Goal: Task Accomplishment & Management: Complete application form

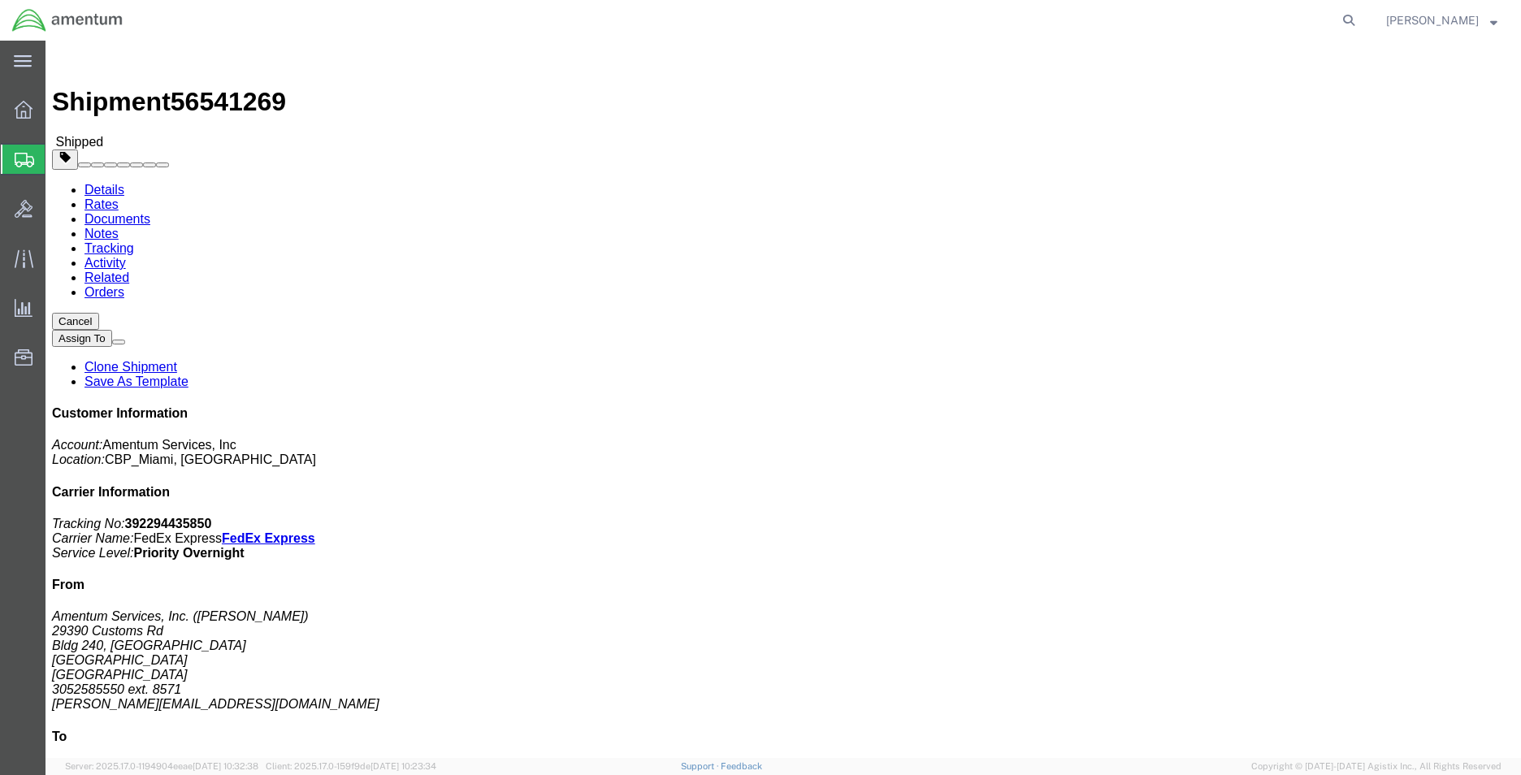
click at [0, 0] on span "Create Shipment" at bounding box center [0, 0] width 0 height 0
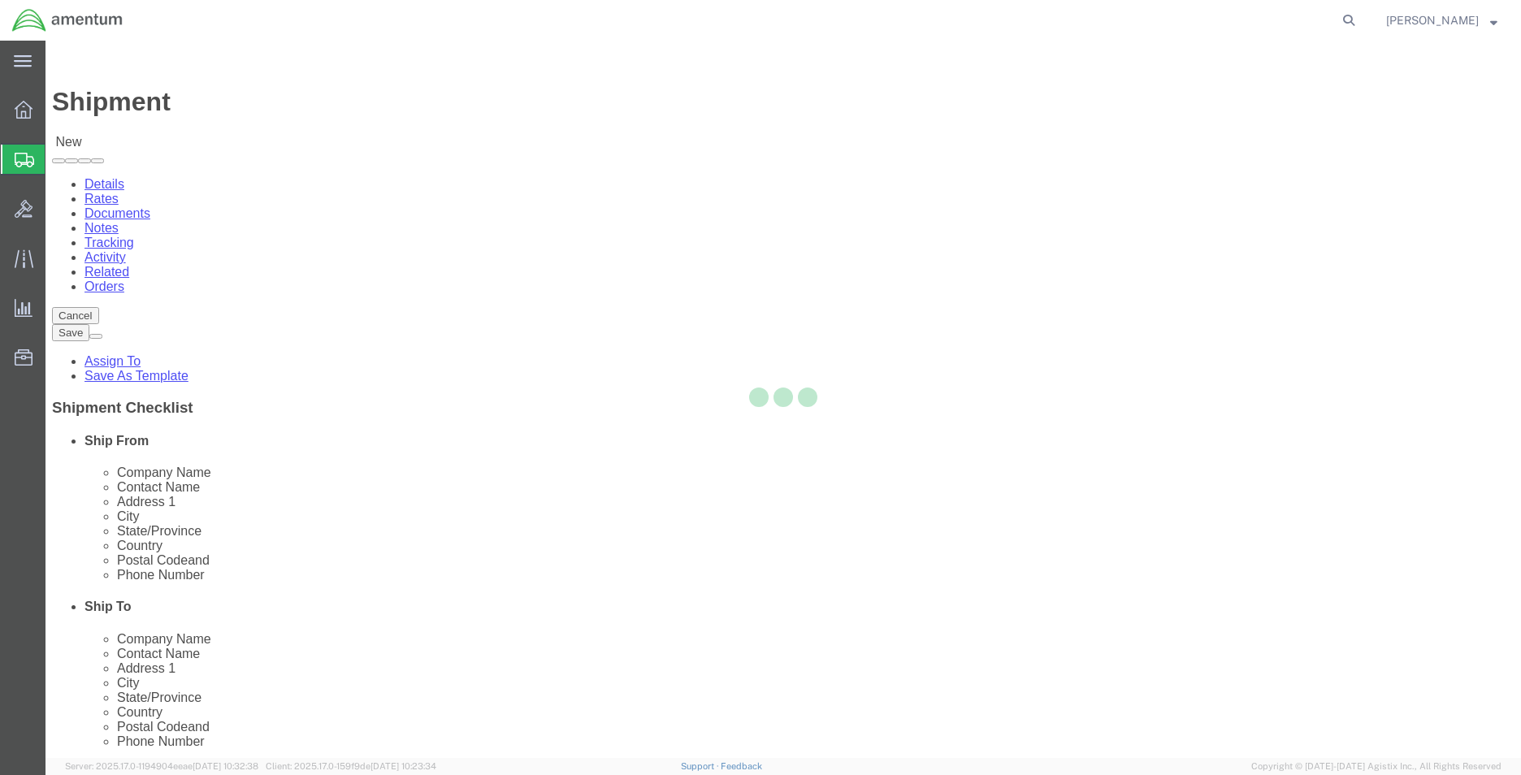
click at [437, 281] on div at bounding box center [782, 399] width 1475 height 717
select select
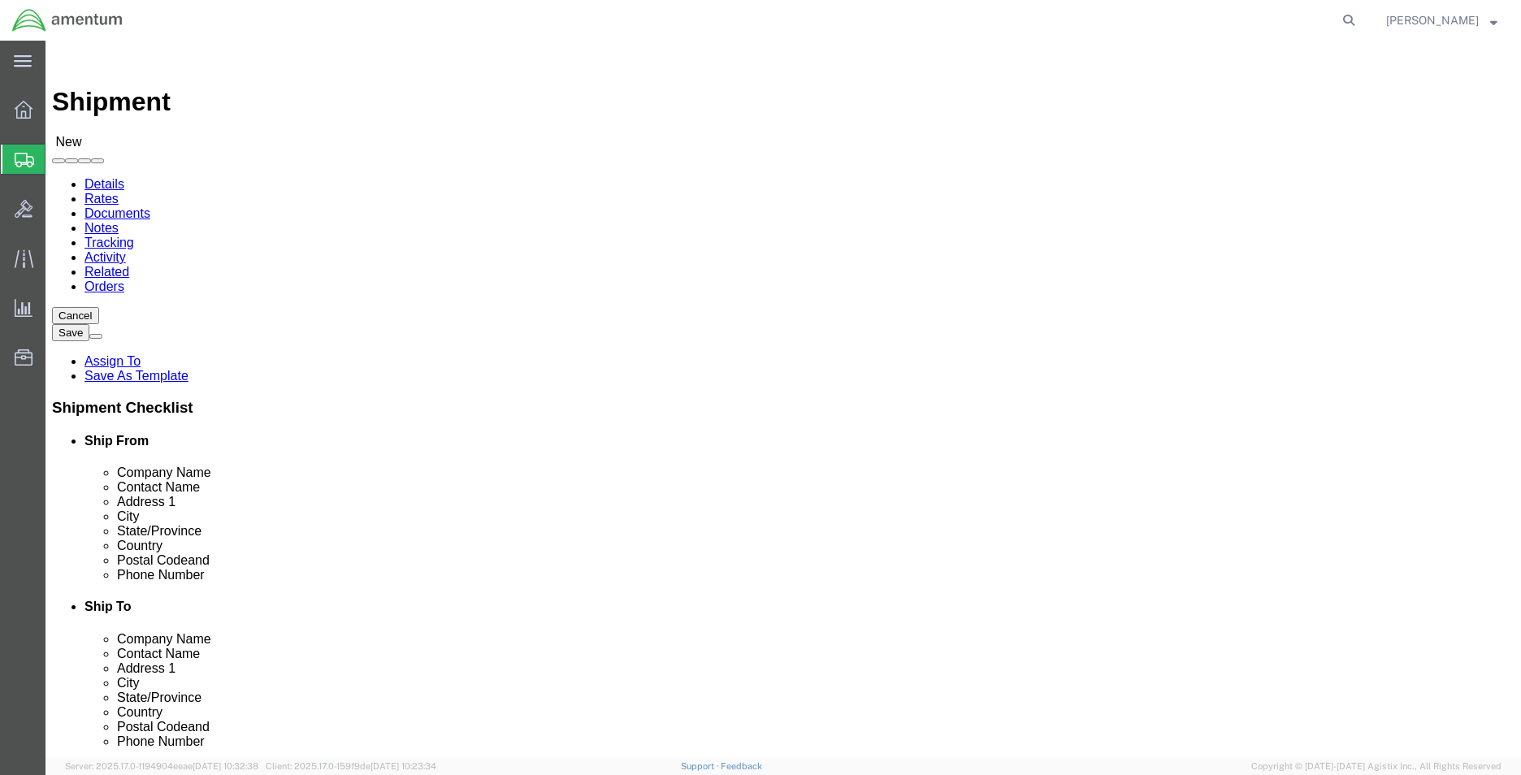
select select "MYPROFILE"
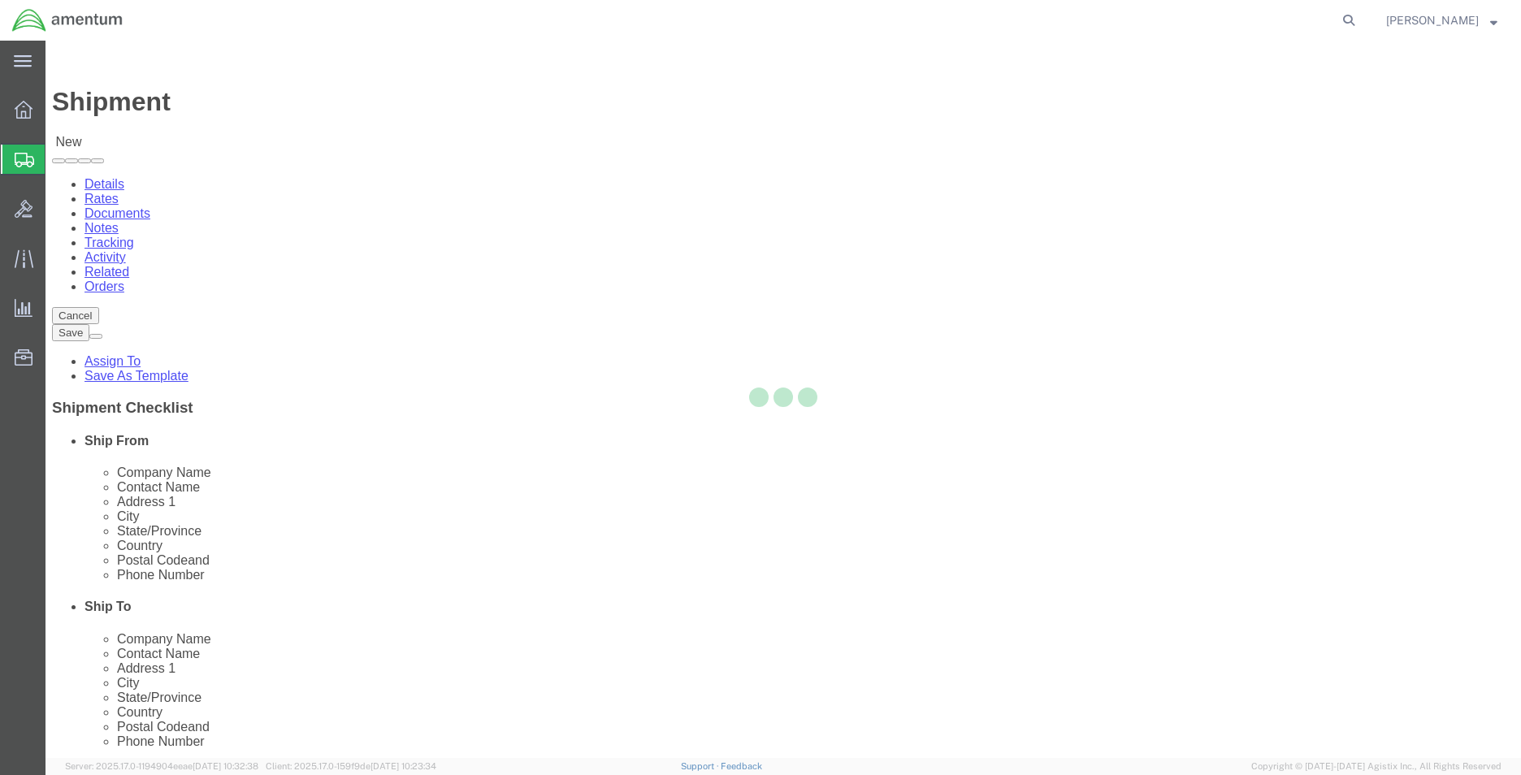
select select "FL"
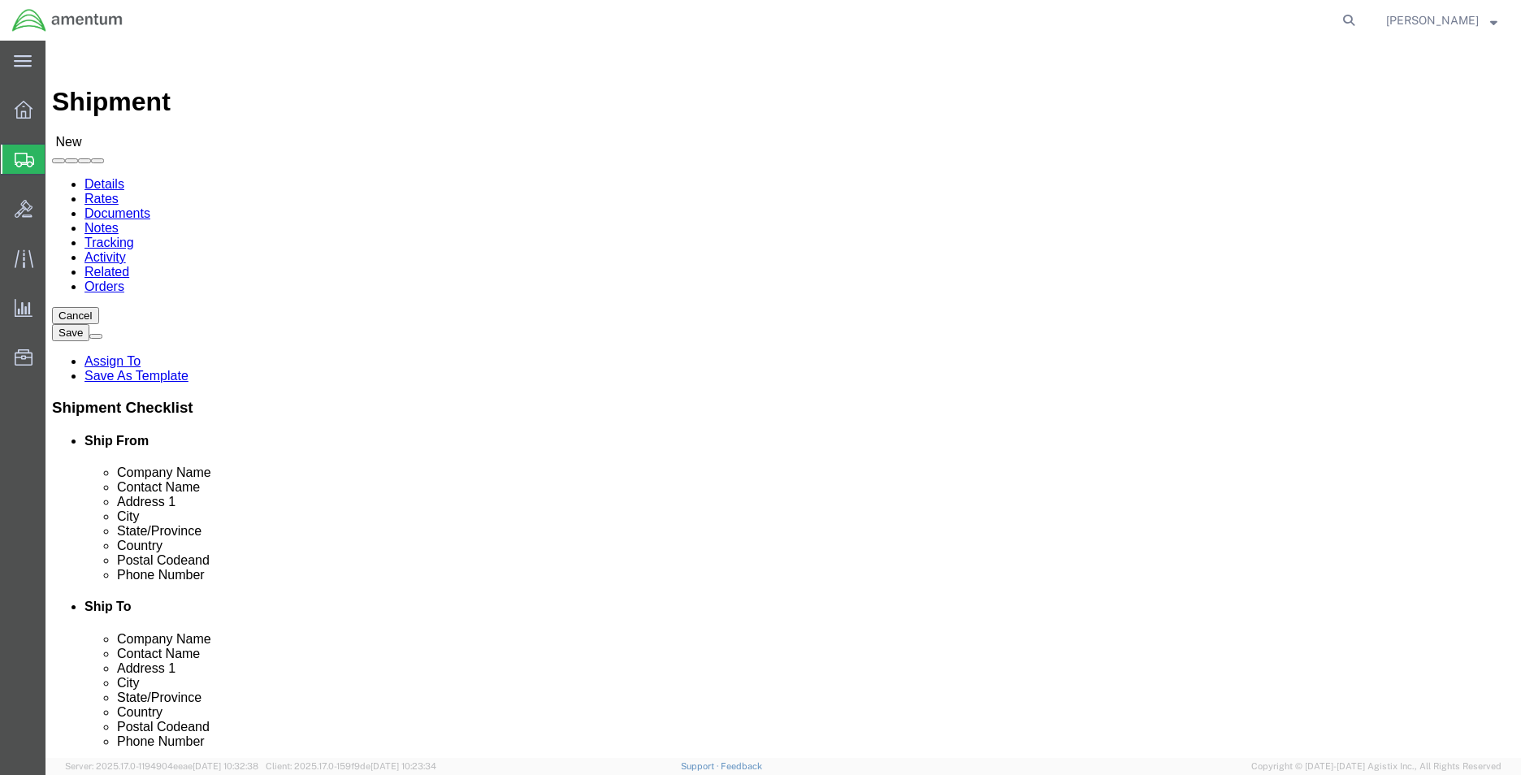
drag, startPoint x: 1022, startPoint y: 289, endPoint x: 977, endPoint y: 249, distance: 61.0
type input "dtm"
select select "49921"
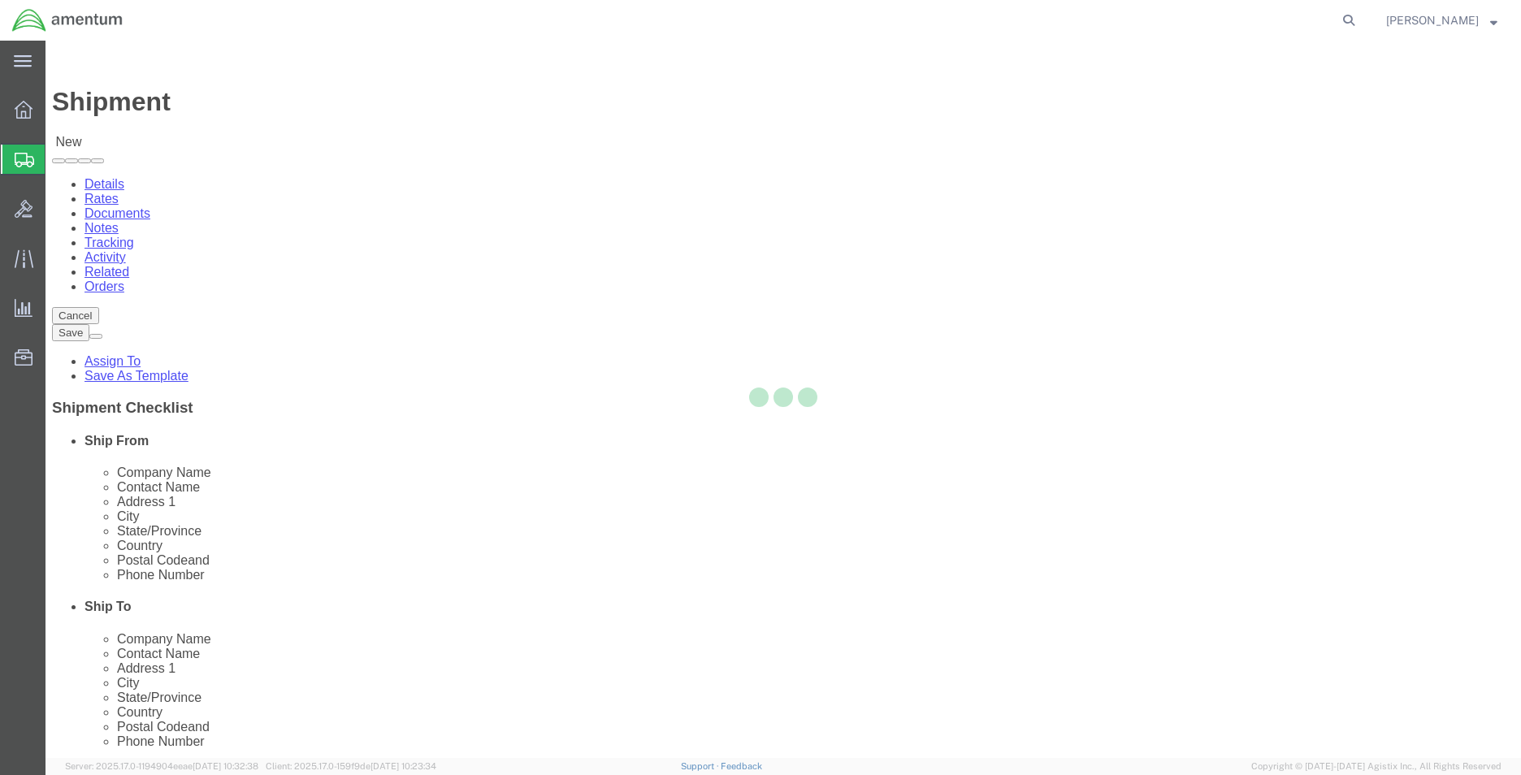
select select "MI"
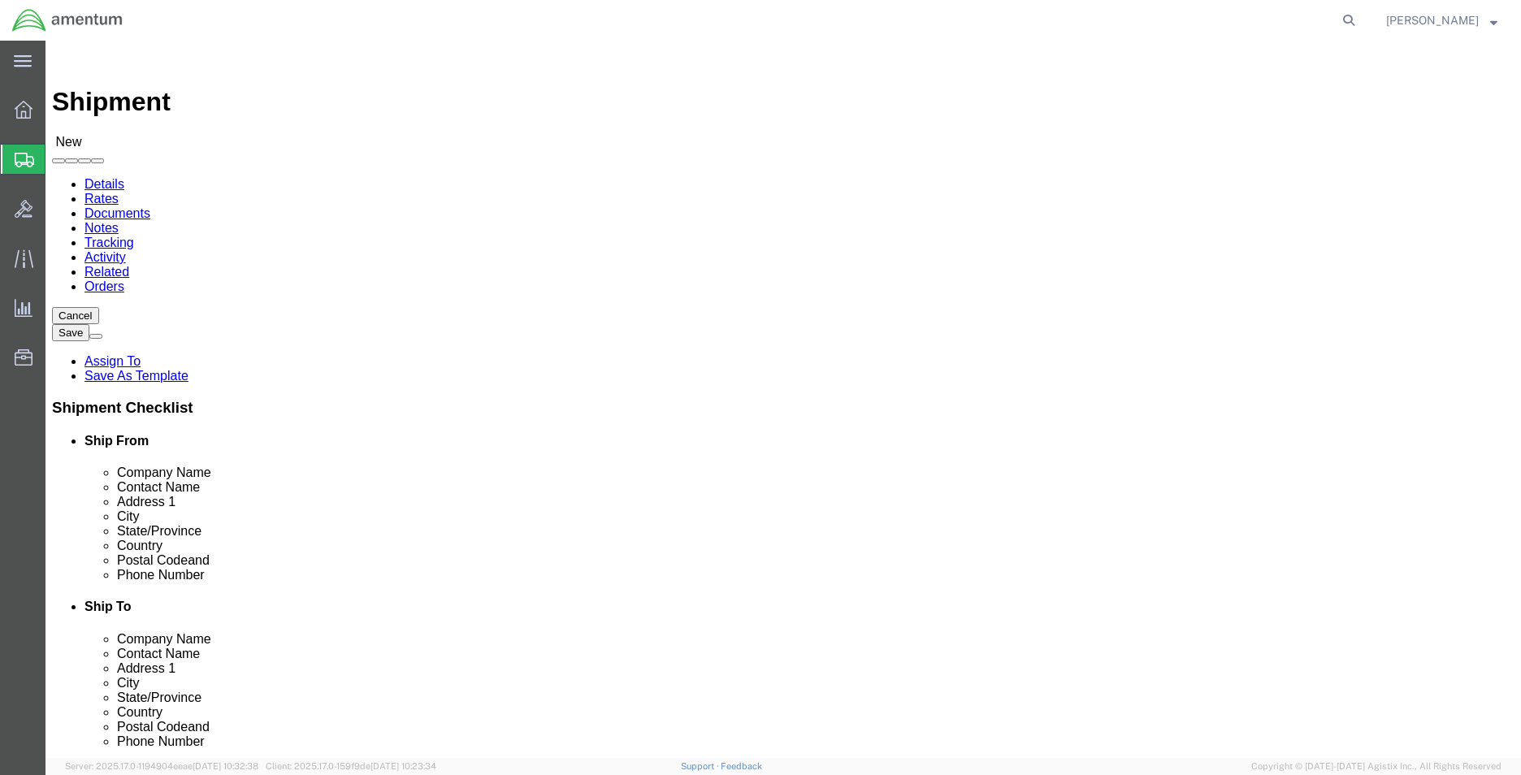
click input "text"
type input "3052585550"
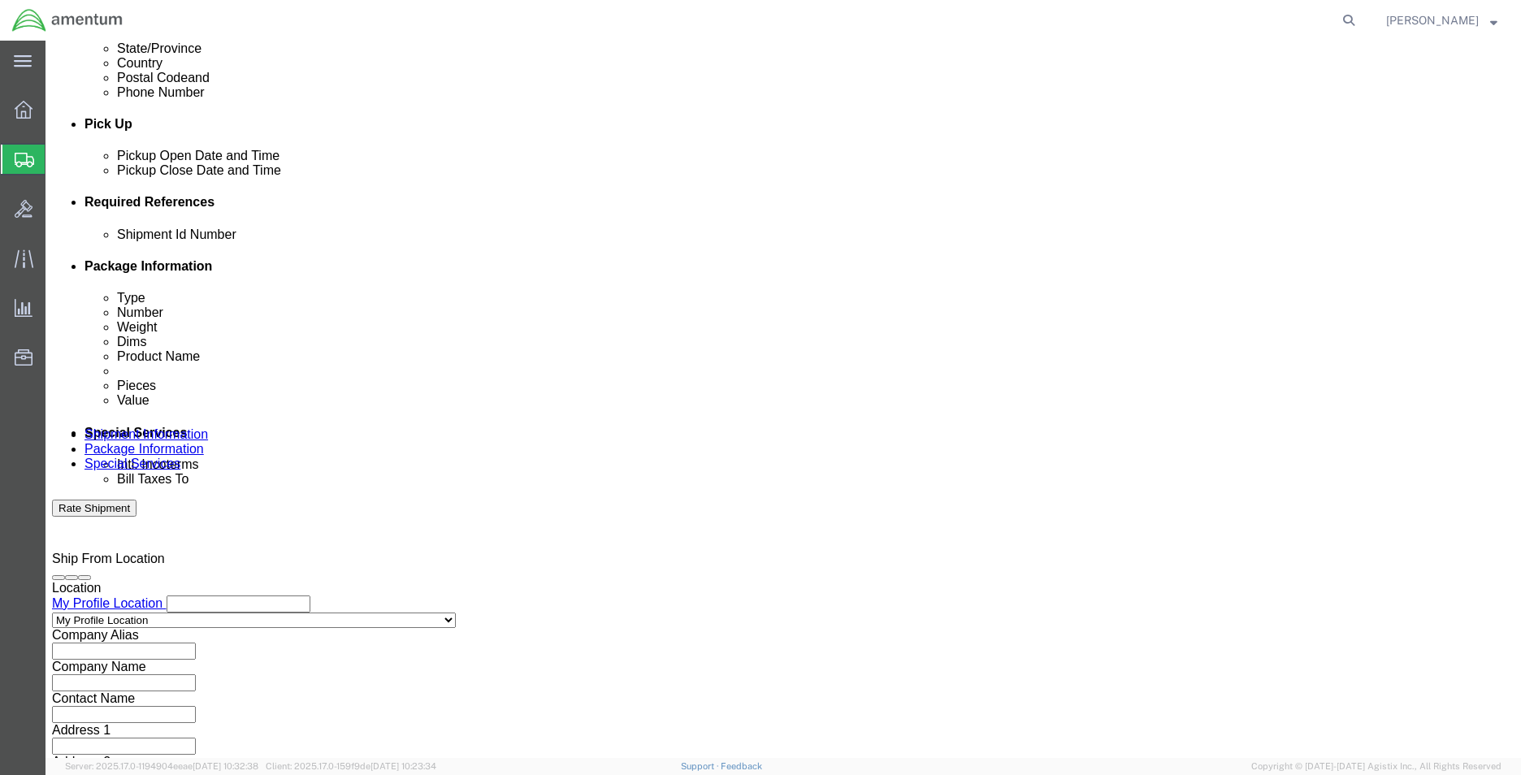
scroll to position [678, 0]
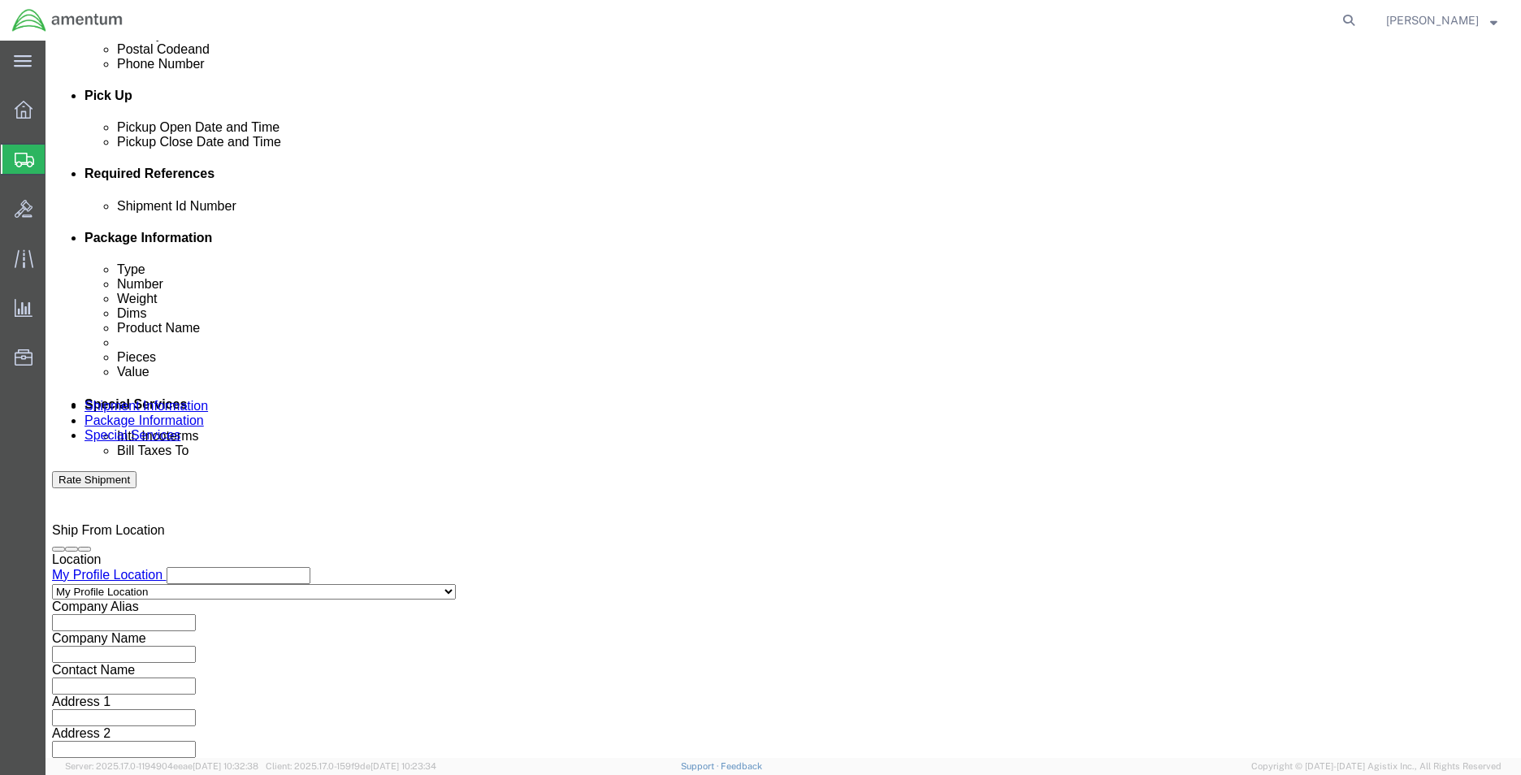
type input "8571"
click button "Add reference"
click select "Select Account Type Activity ID Airline Appointment Number ASN Batch Request # …"
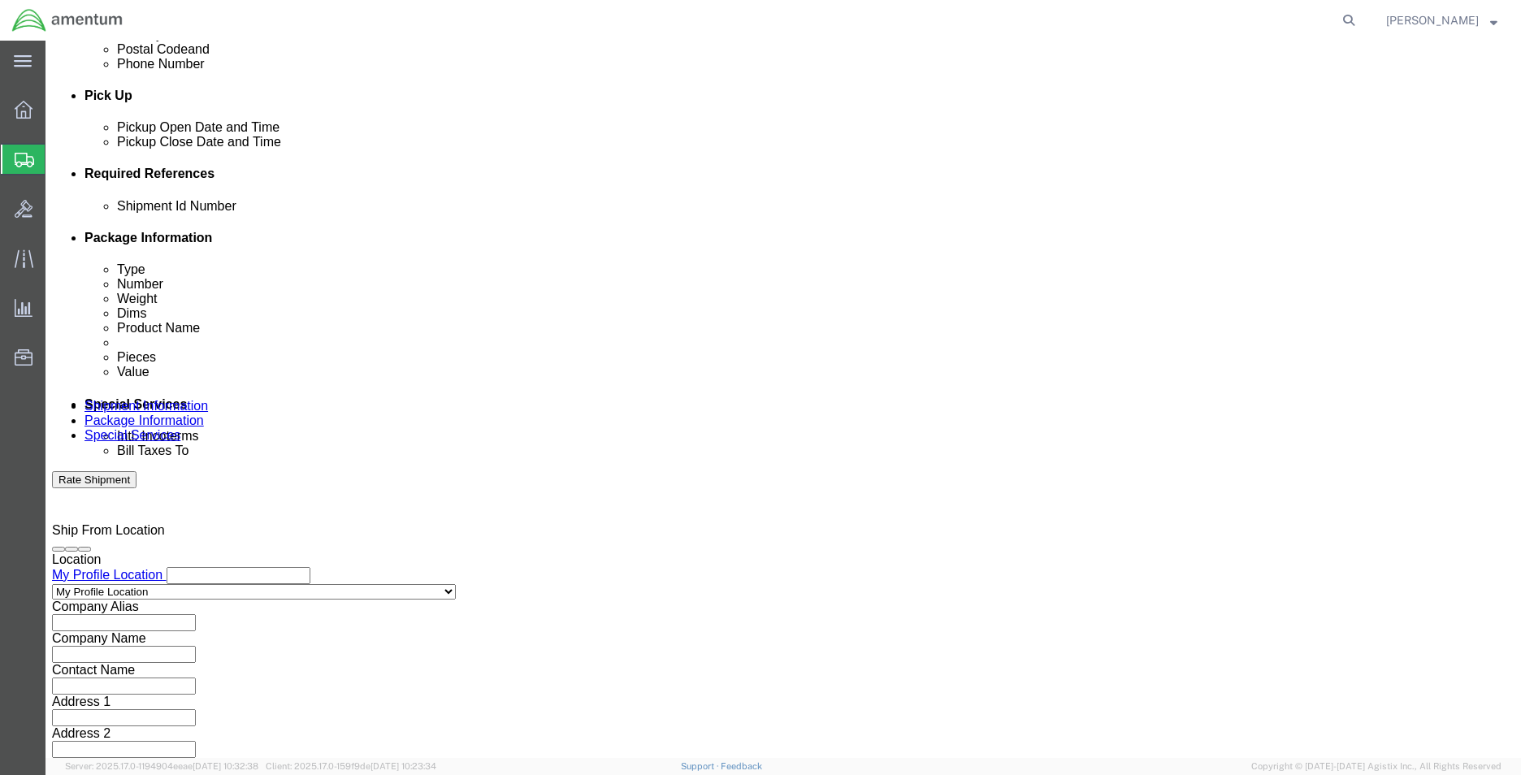
select select "DEPT"
click select "Select Account Type Activity ID Airline Appointment Number ASN Batch Request # …"
click div "Shipment Id Number Select Account Type Activity ID Airline Appointment Number A…"
click input "text"
type input "CBP"
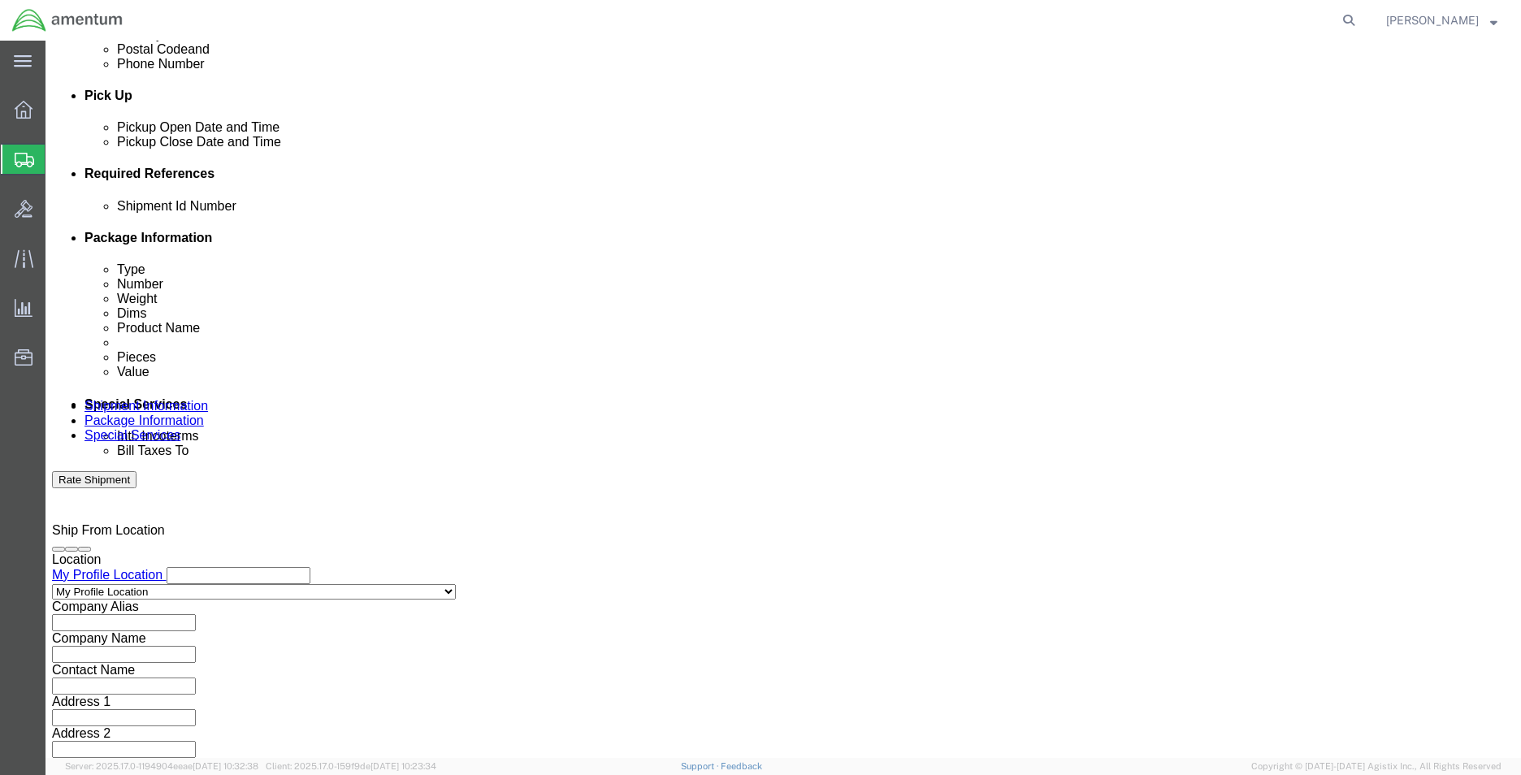
click div "Select Account Type Activity ID Airline Appointment Number ASN Batch Request # …"
click select "Select Account Type Activity ID Airline Appointment Number ASN Batch Request # …"
select select "PROJNUM"
click select "Select Account Type Activity ID Airline Appointment Number ASN Batch Request # …"
click input "text"
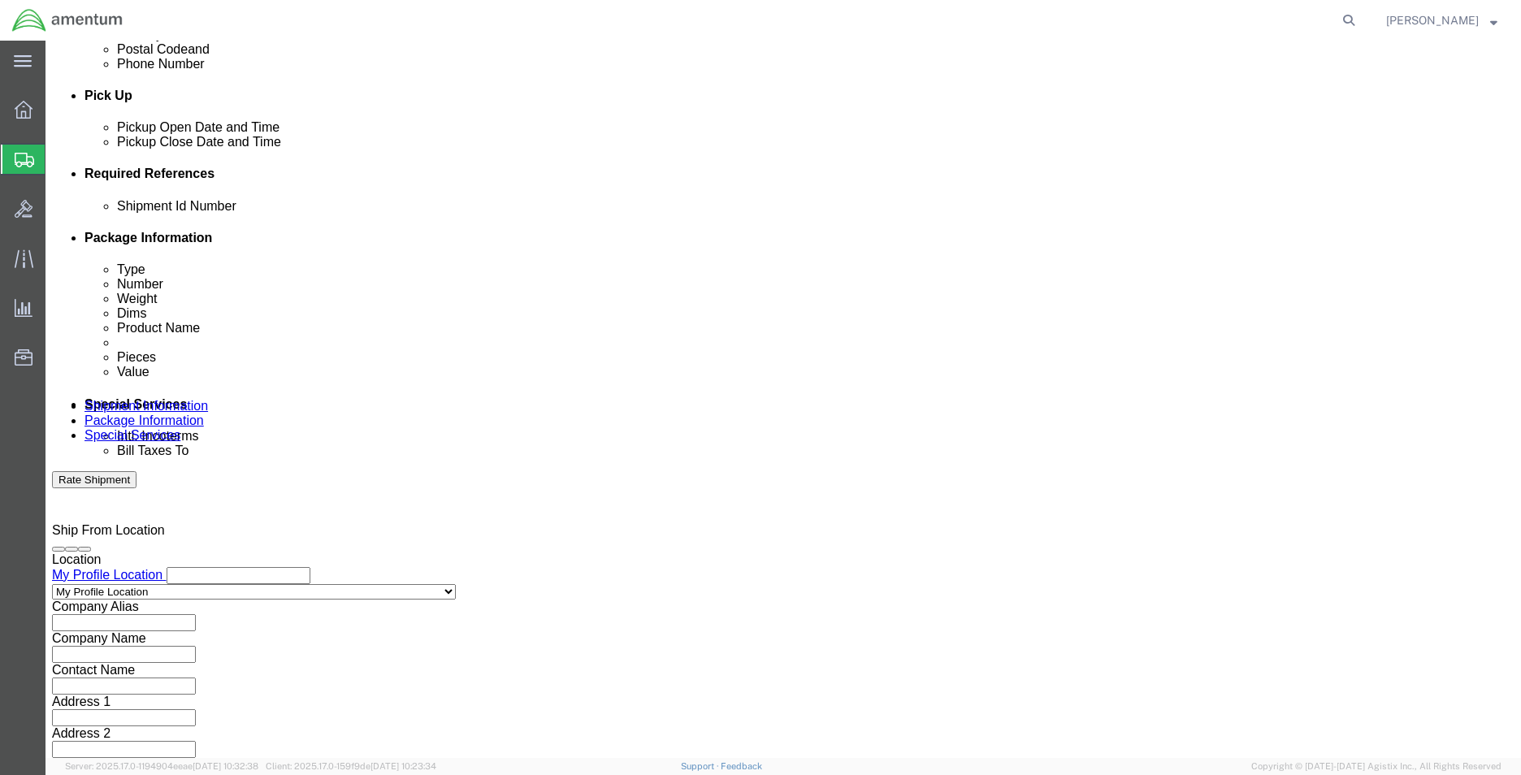
click input "6118.03.03.2219.EMI.0000"
type input "6118.03.03.2219.000.EMI.0000"
click select "Select Account Type Activity ID Airline Appointment Number ASN Batch Request # …"
select select "CUSTREF"
click select "Select Account Type Activity ID Airline Appointment Number ASN Batch Request # …"
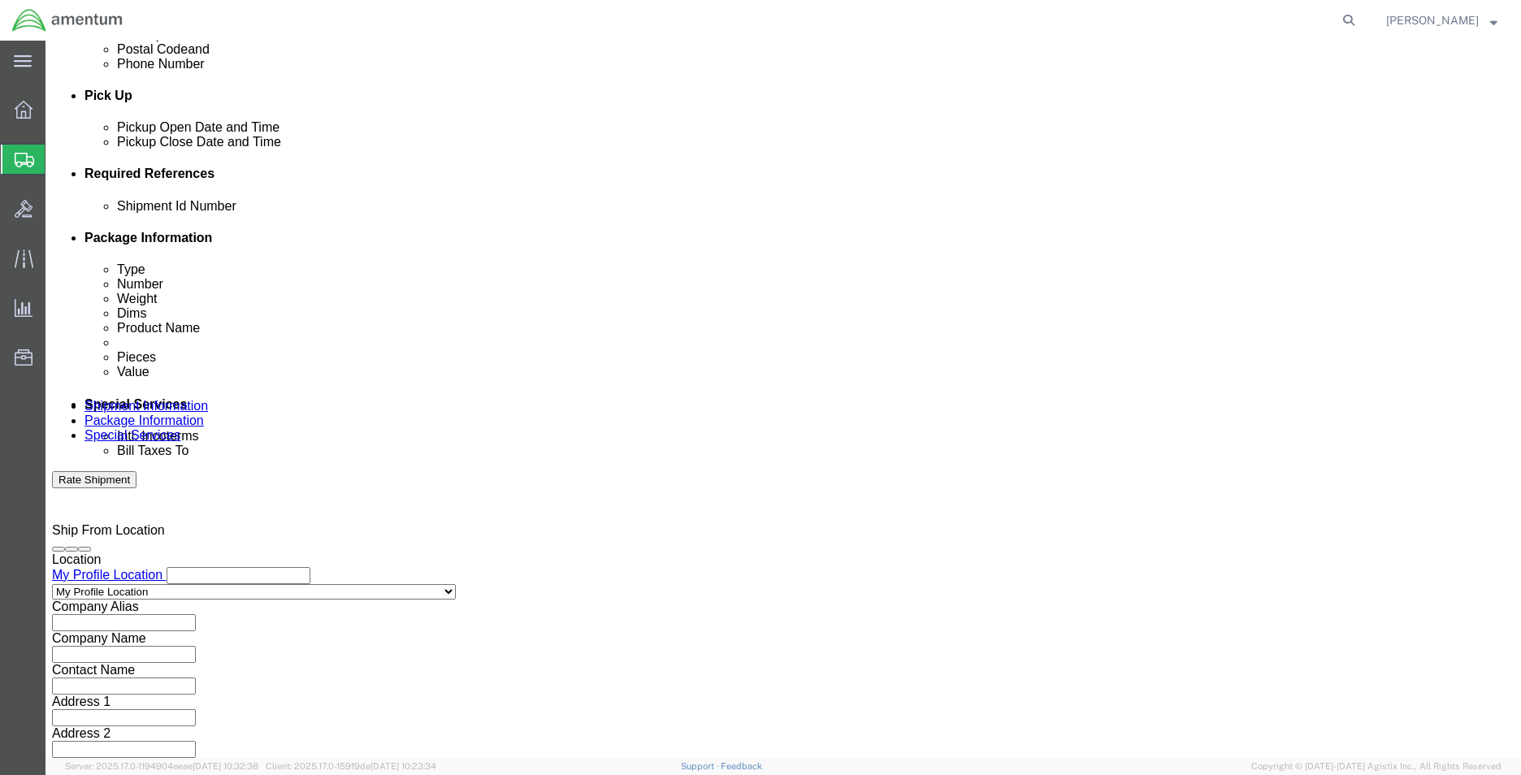
click input "text"
type input "USAGE#325862"
click input "text"
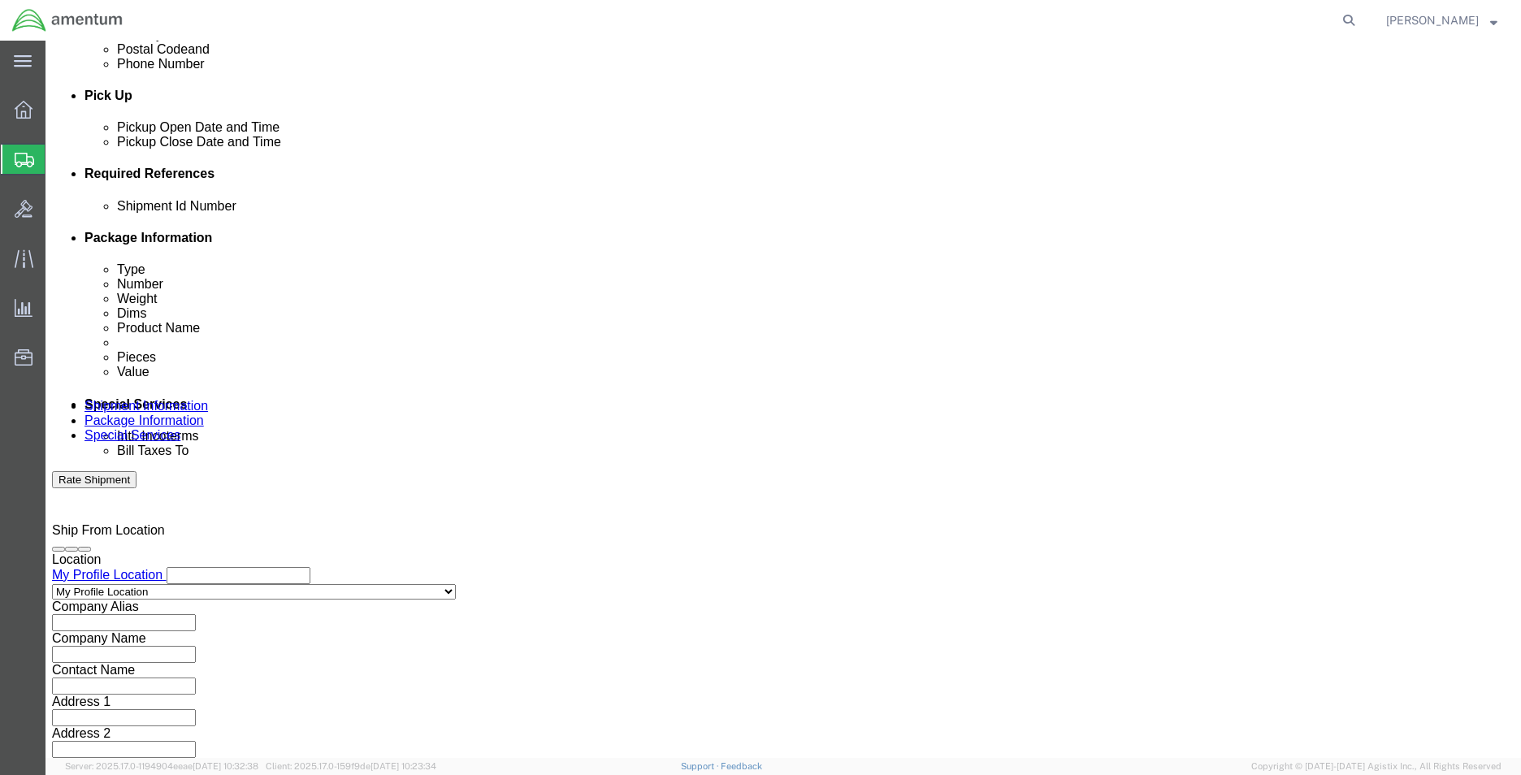
click link "Package Information"
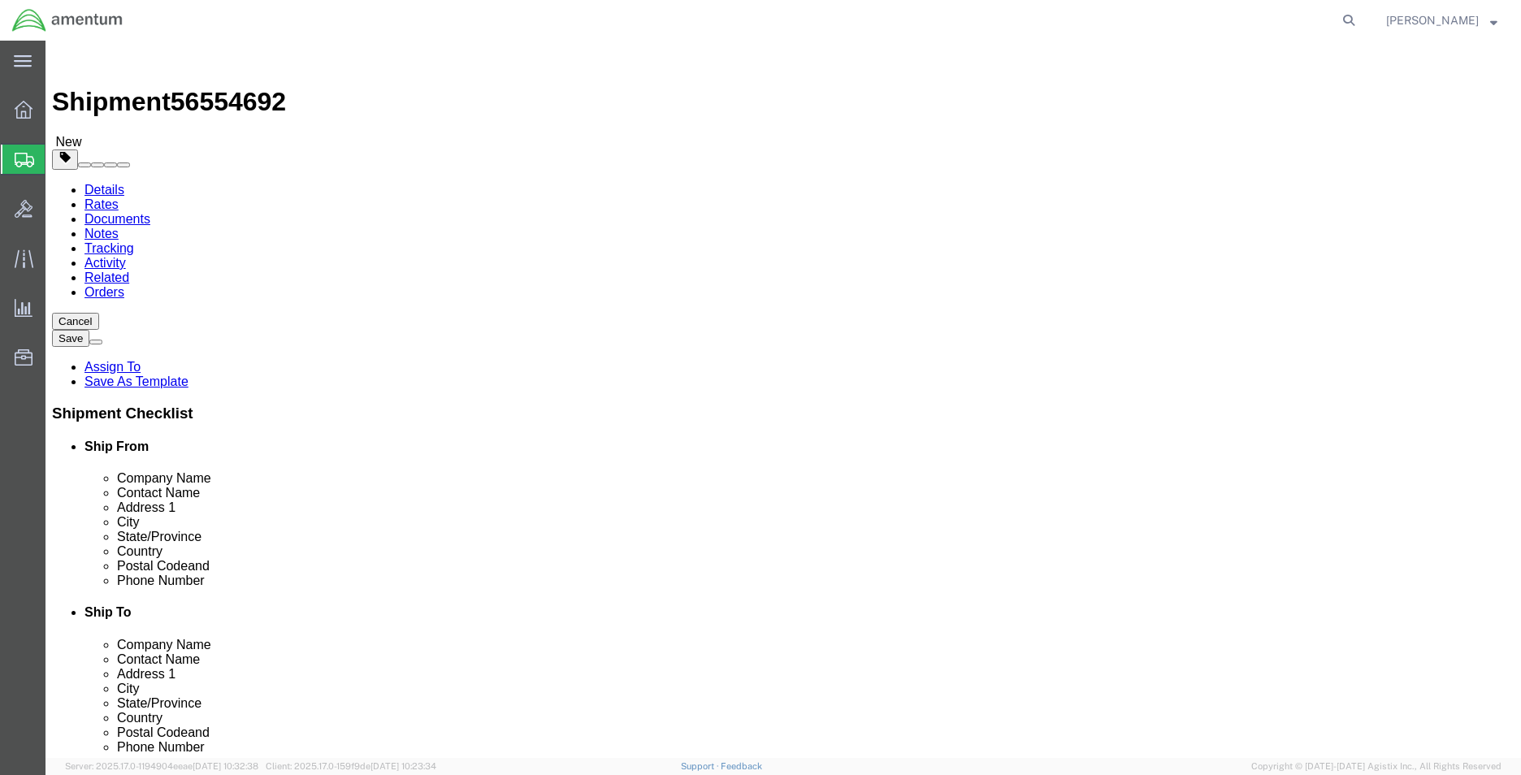
click div "Package Type Select BCK Boxes Bale(s) Basket(s) Bolt(s) Bottle(s) Buckets Bulk …"
click select "Select BCK Boxes Bale(s) Basket(s) Bolt(s) Bottle(s) Buckets Bulk Bundle(s) Can…"
select select "ENV"
click select "Select BCK Boxes Bale(s) Basket(s) Bolt(s) Bottle(s) Buckets Bulk Bundle(s) Can…"
type input "9.50"
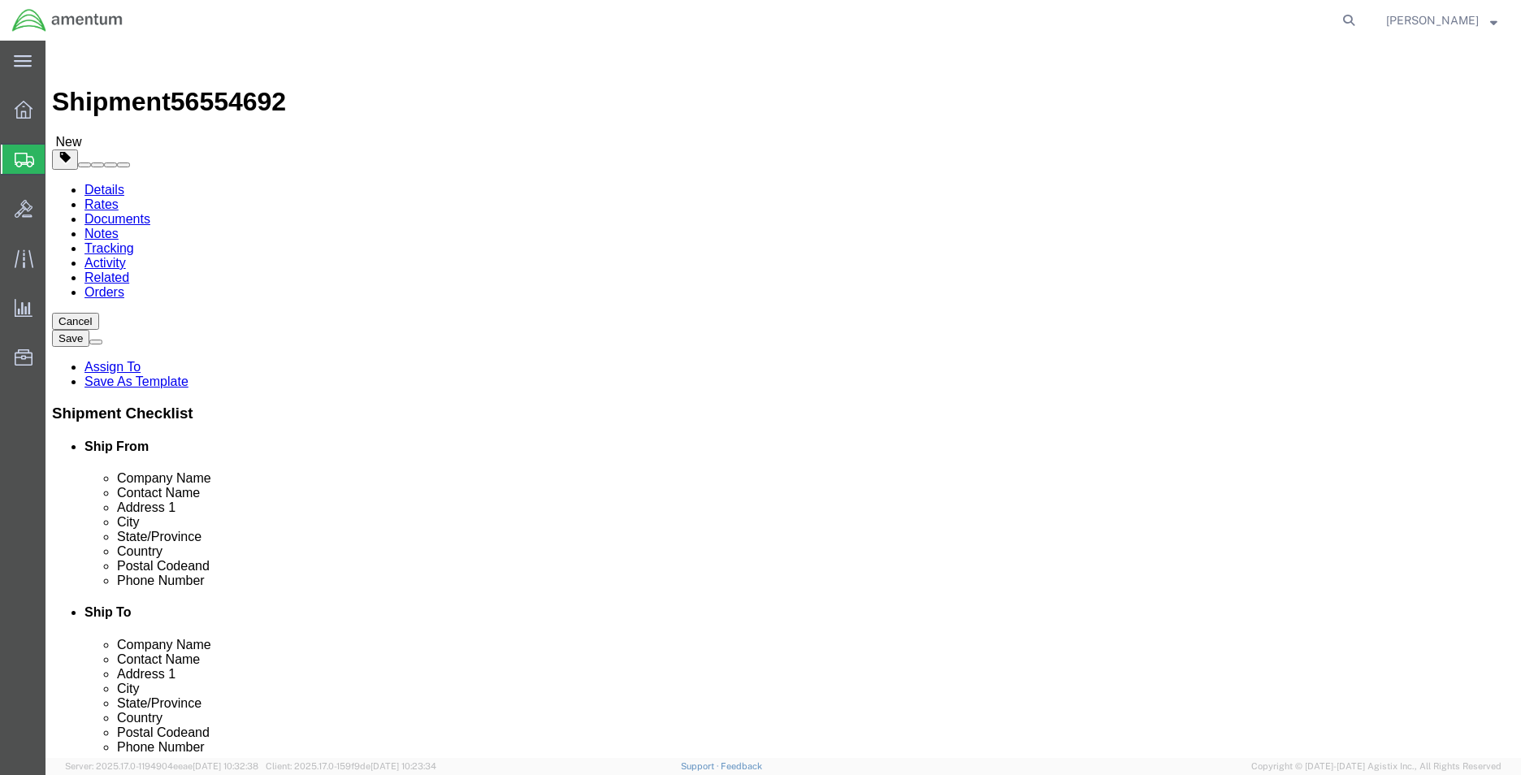
type input "12.50"
type input "0.25"
type input "1"
click select "Select BCK Boxes Bale(s) Basket(s) Bolt(s) Bottle(s) Buckets Bulk Bundle(s) Can…"
select select "PAK"
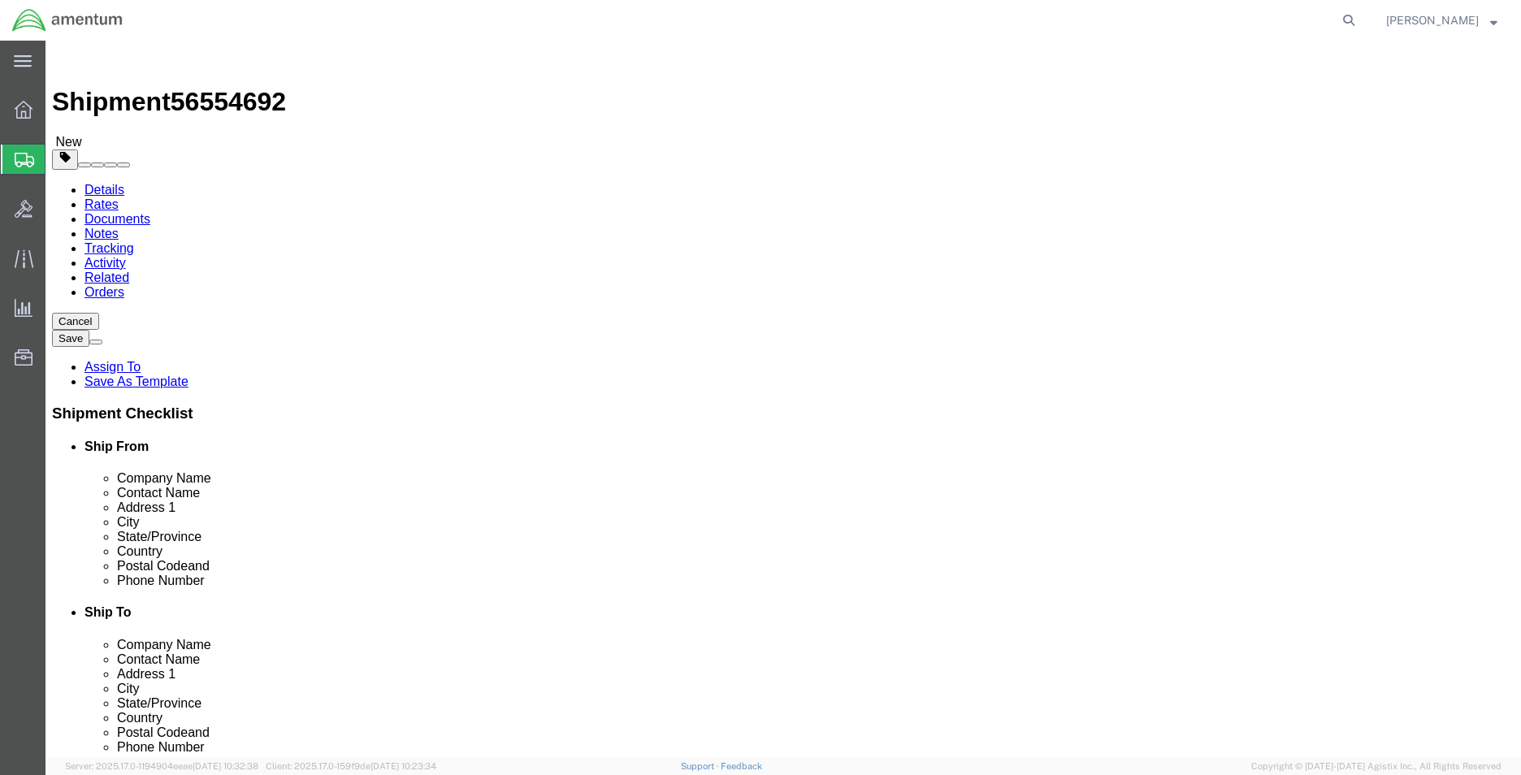
click select "Select BCK Boxes Bale(s) Basket(s) Bolt(s) Bottle(s) Buckets Bulk Bundle(s) Can…"
type input "10.25"
type input "12.75"
type input "1.00"
click input "1"
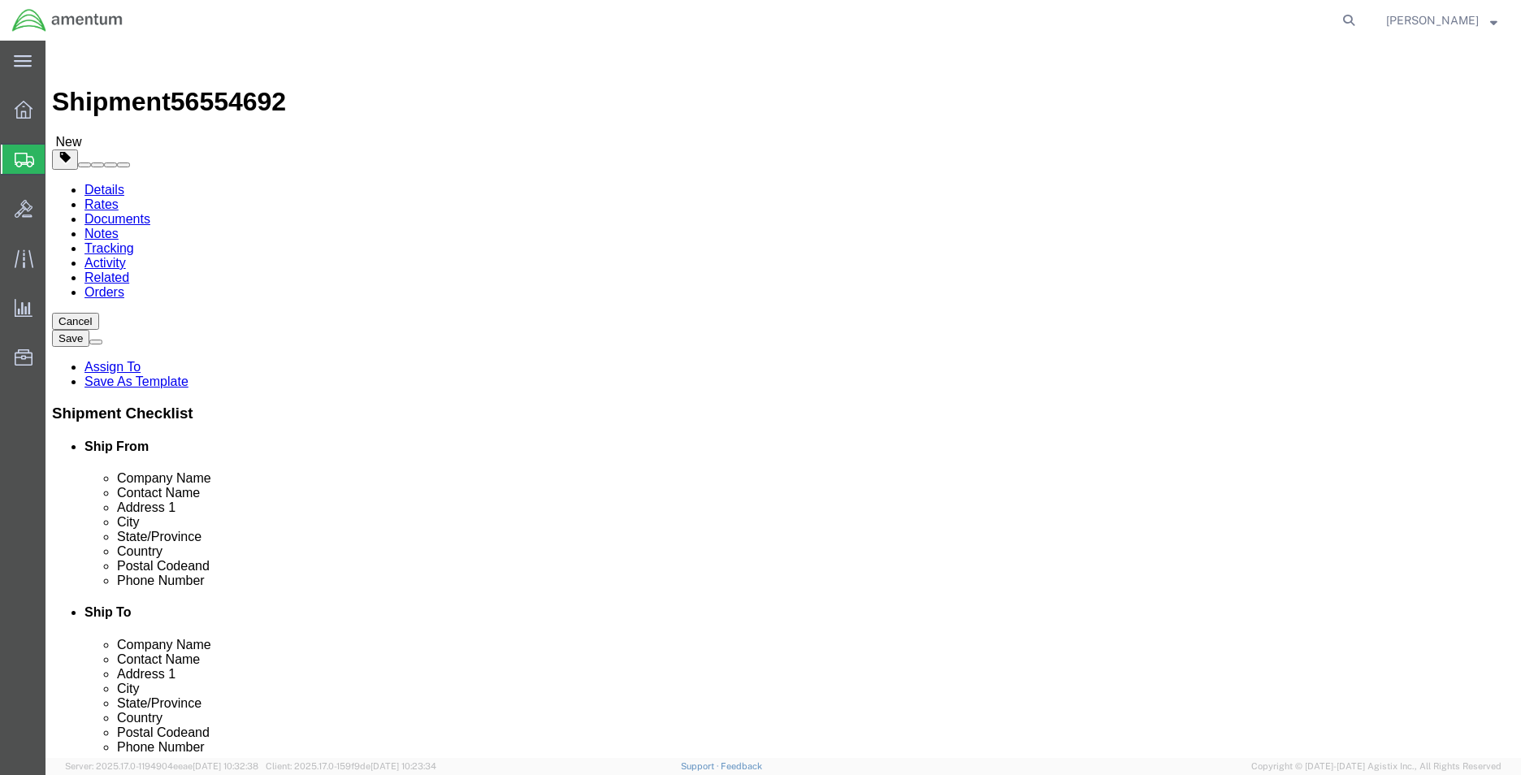
click link "Add Content"
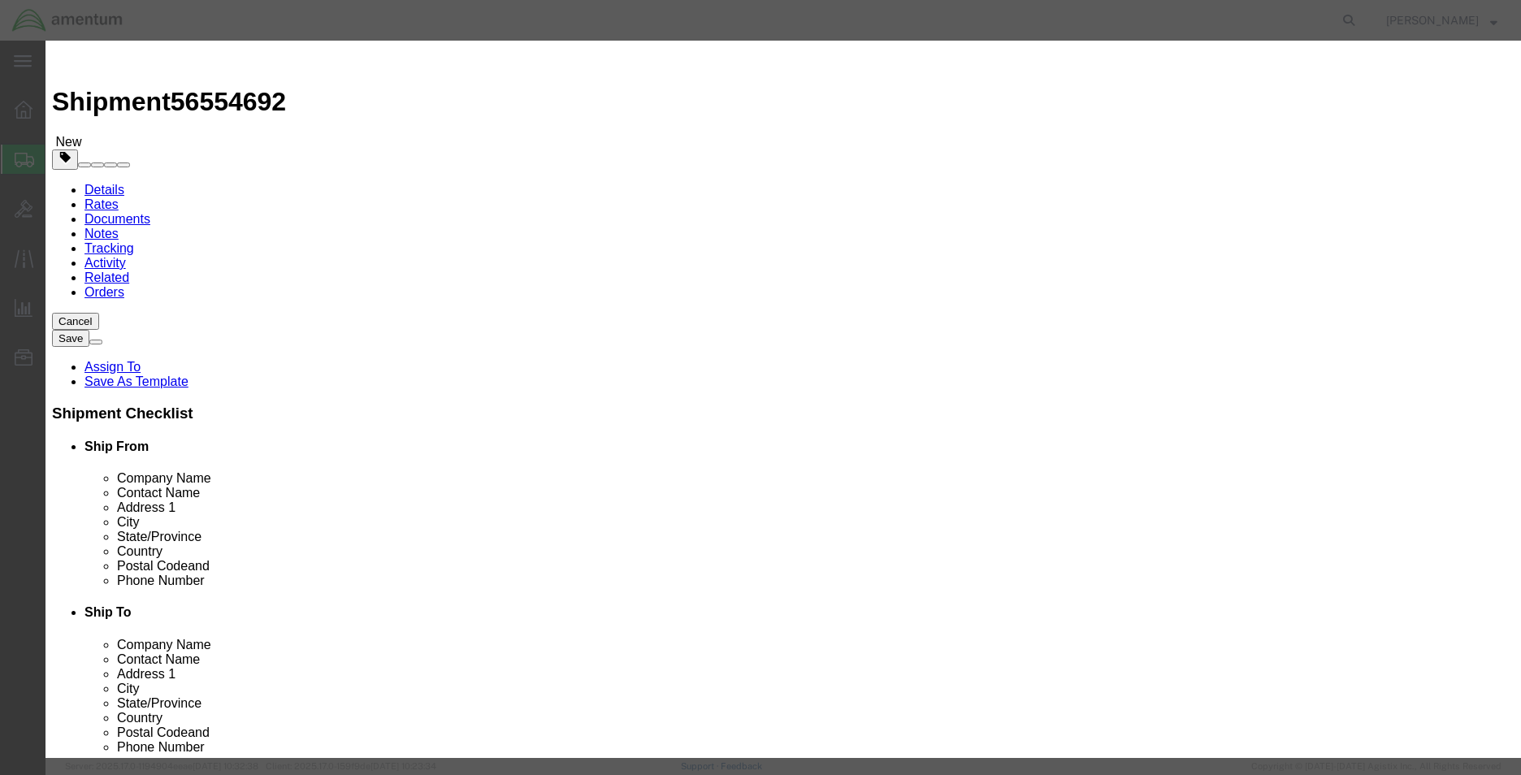
click input "text"
type input "NUT"
type input "2.00"
type input "12"
click button "Save & Close"
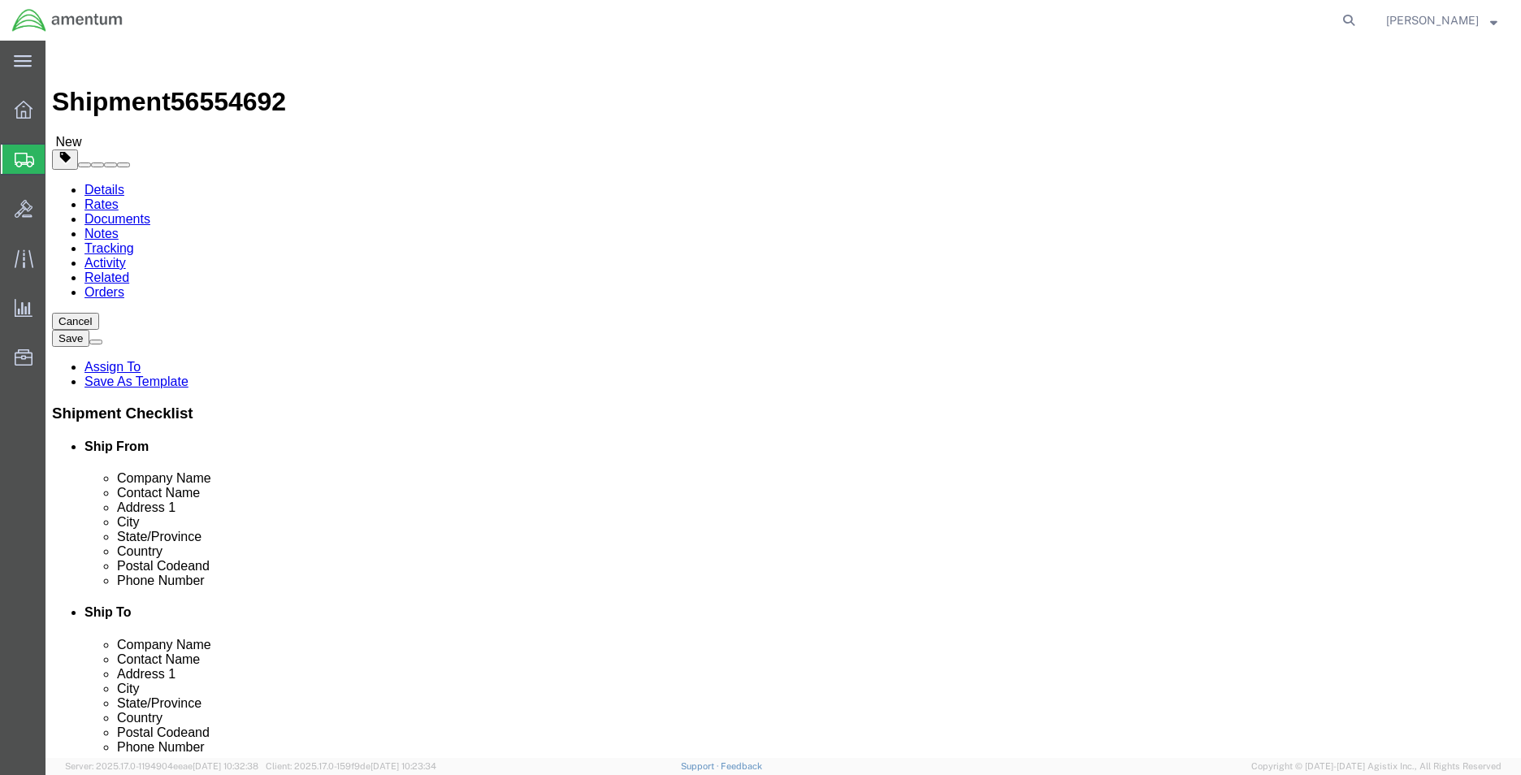
click span "56554692"
copy span "56554692"
click icon
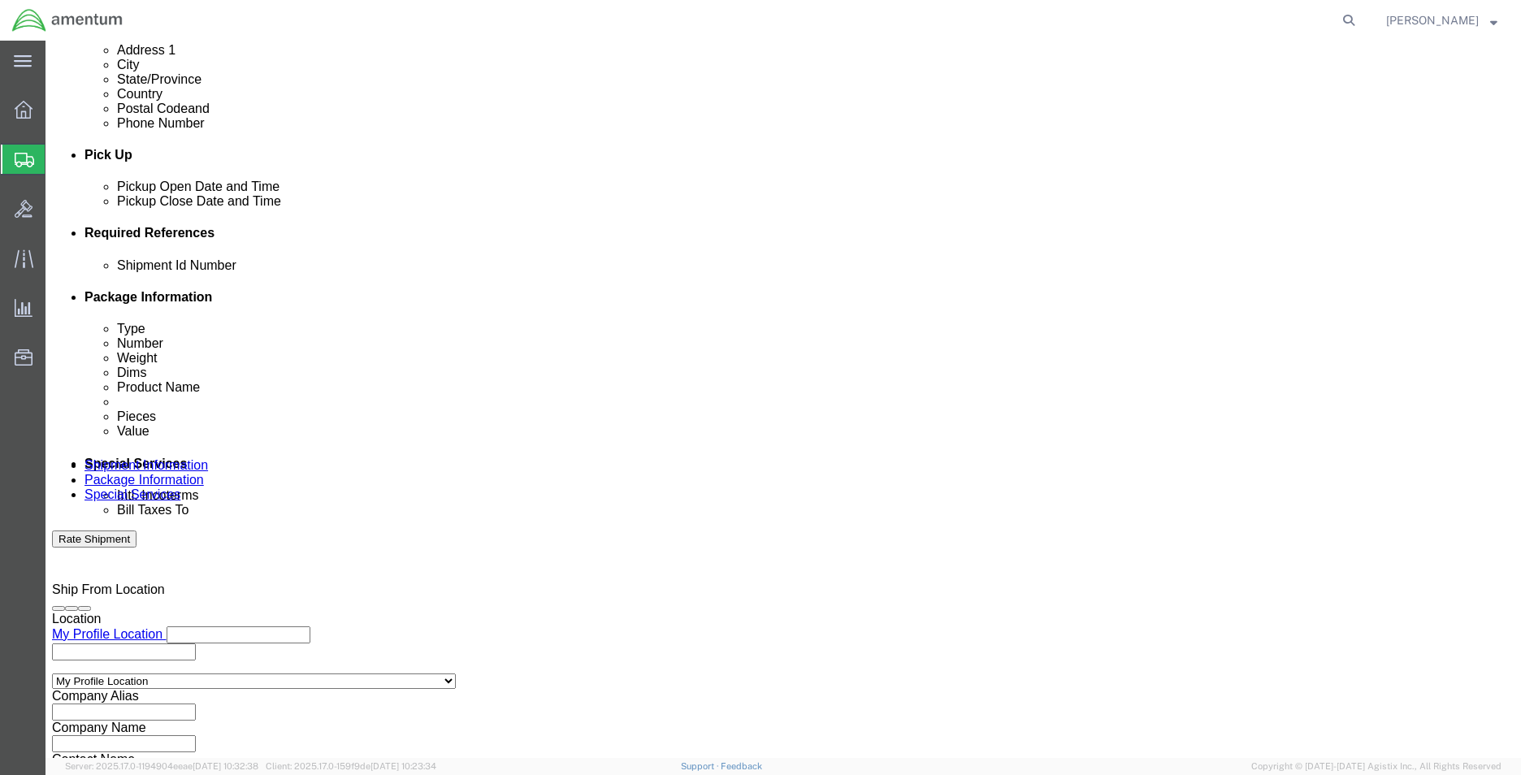
scroll to position [708, 0]
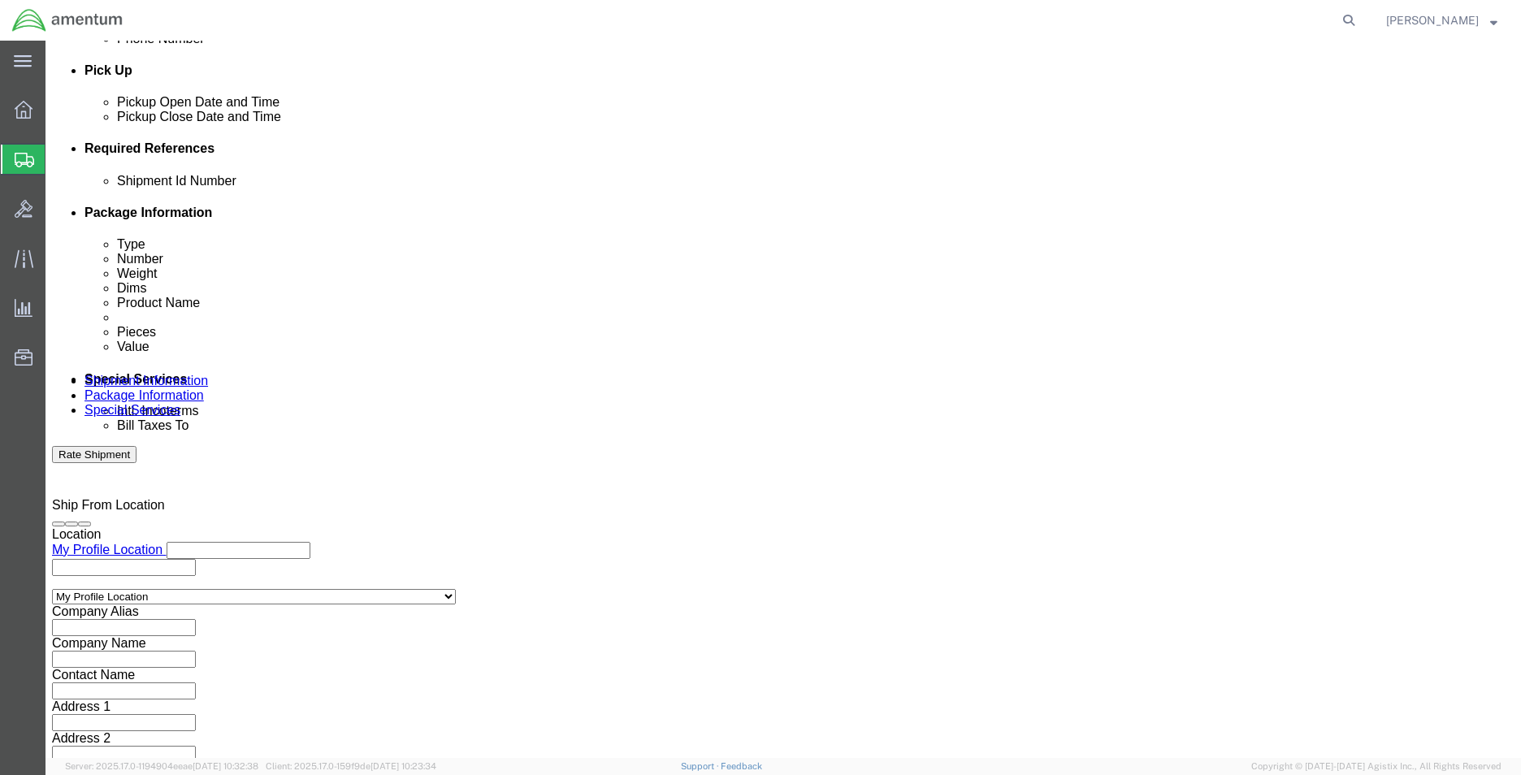
click input "text"
paste input "56554692"
type input "56554692"
click button "Rate Shipment"
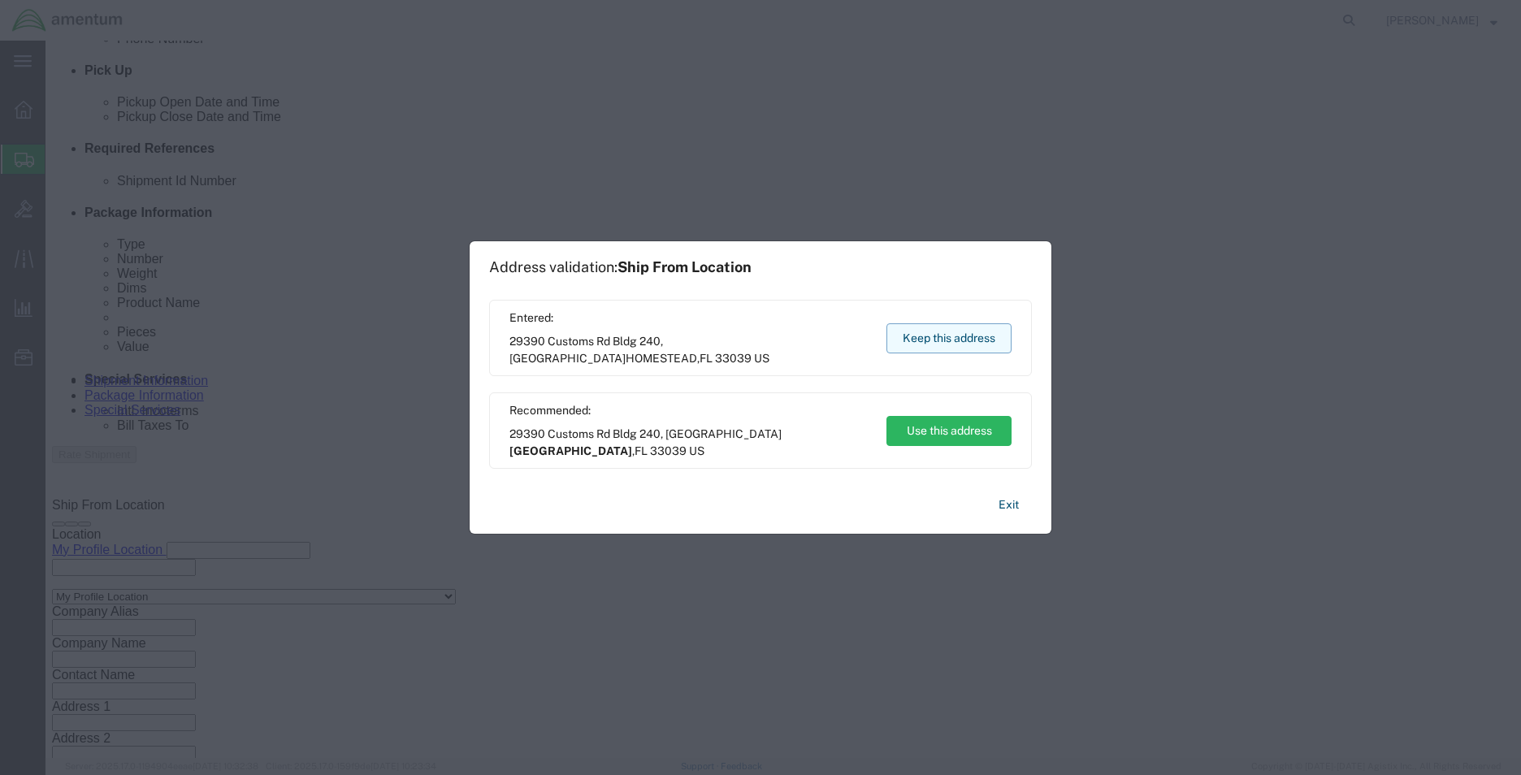
click at [948, 345] on button "Keep this address" at bounding box center [948, 338] width 125 height 30
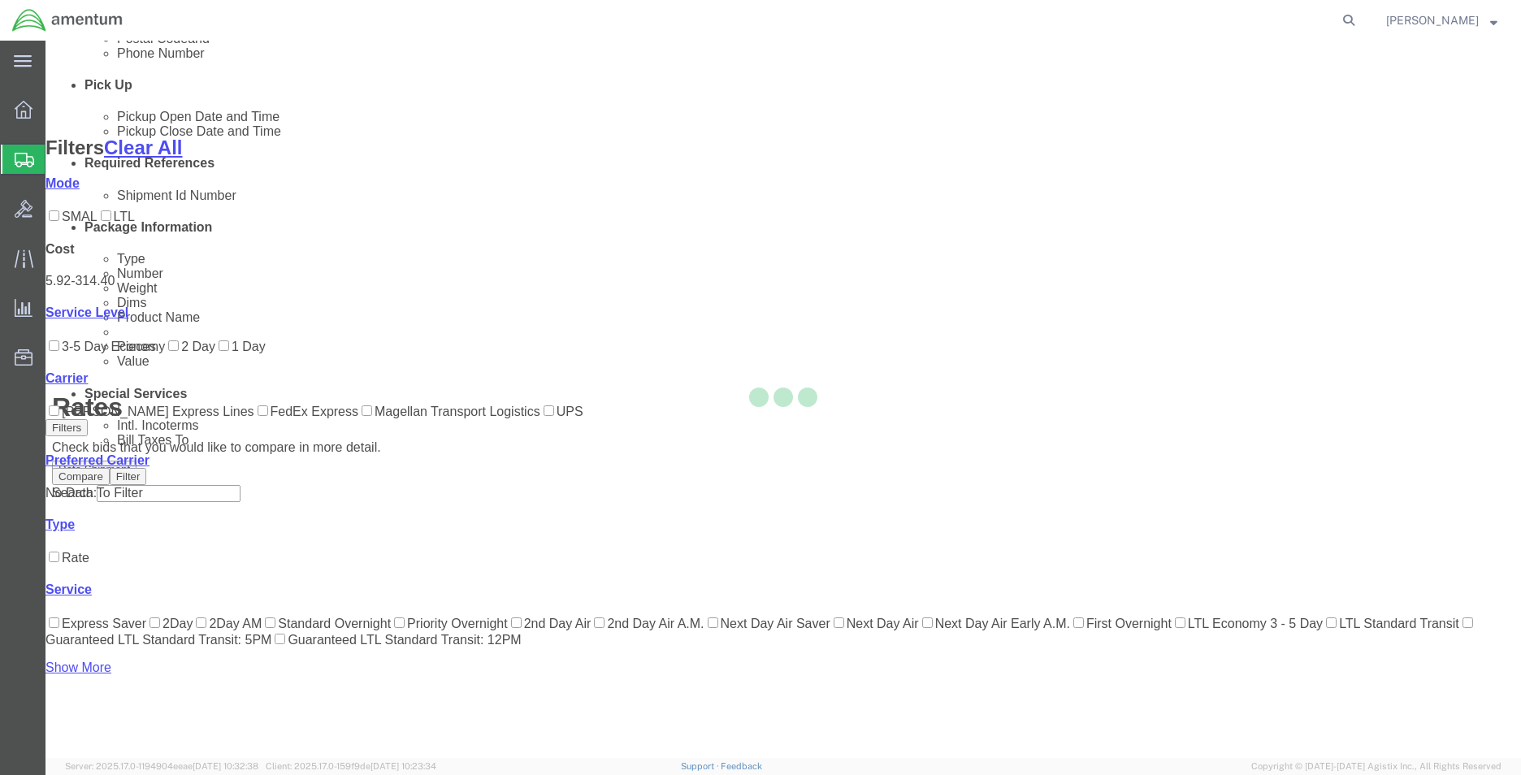
scroll to position [67, 0]
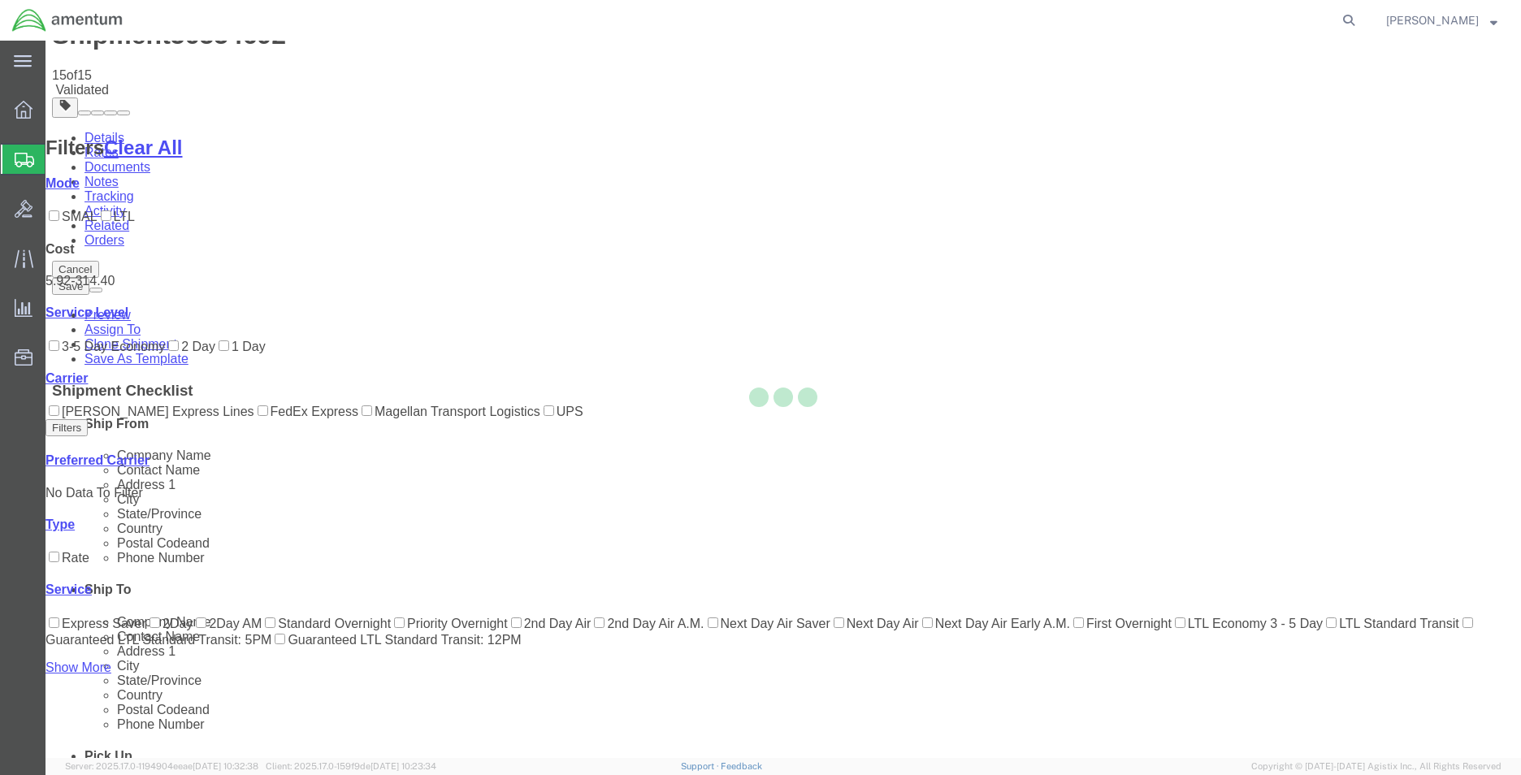
scroll to position [0, 0]
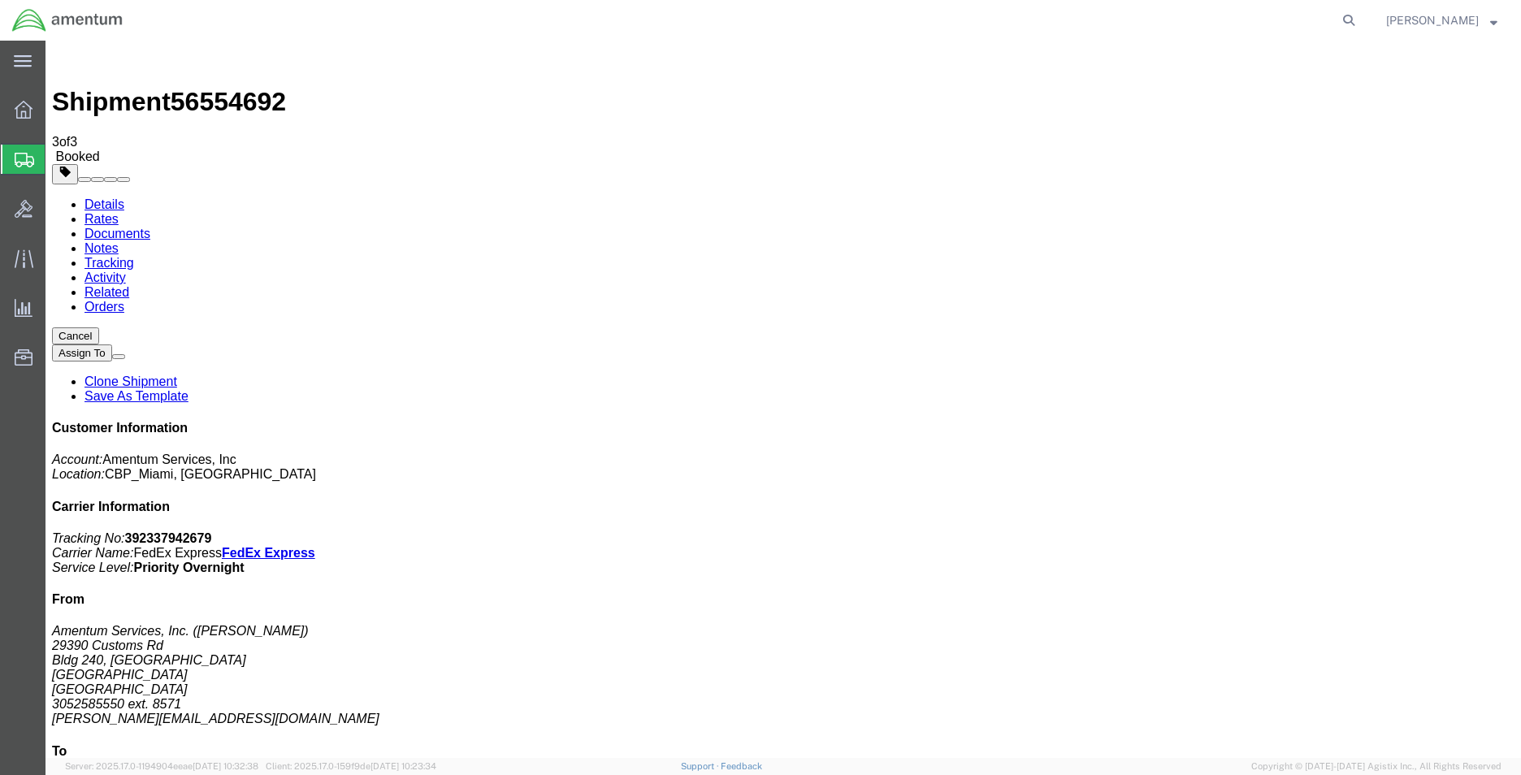
drag, startPoint x: 158, startPoint y: 289, endPoint x: 443, endPoint y: 421, distance: 313.3
click at [177, 375] on link "Clone Shipment" at bounding box center [130, 382] width 93 height 14
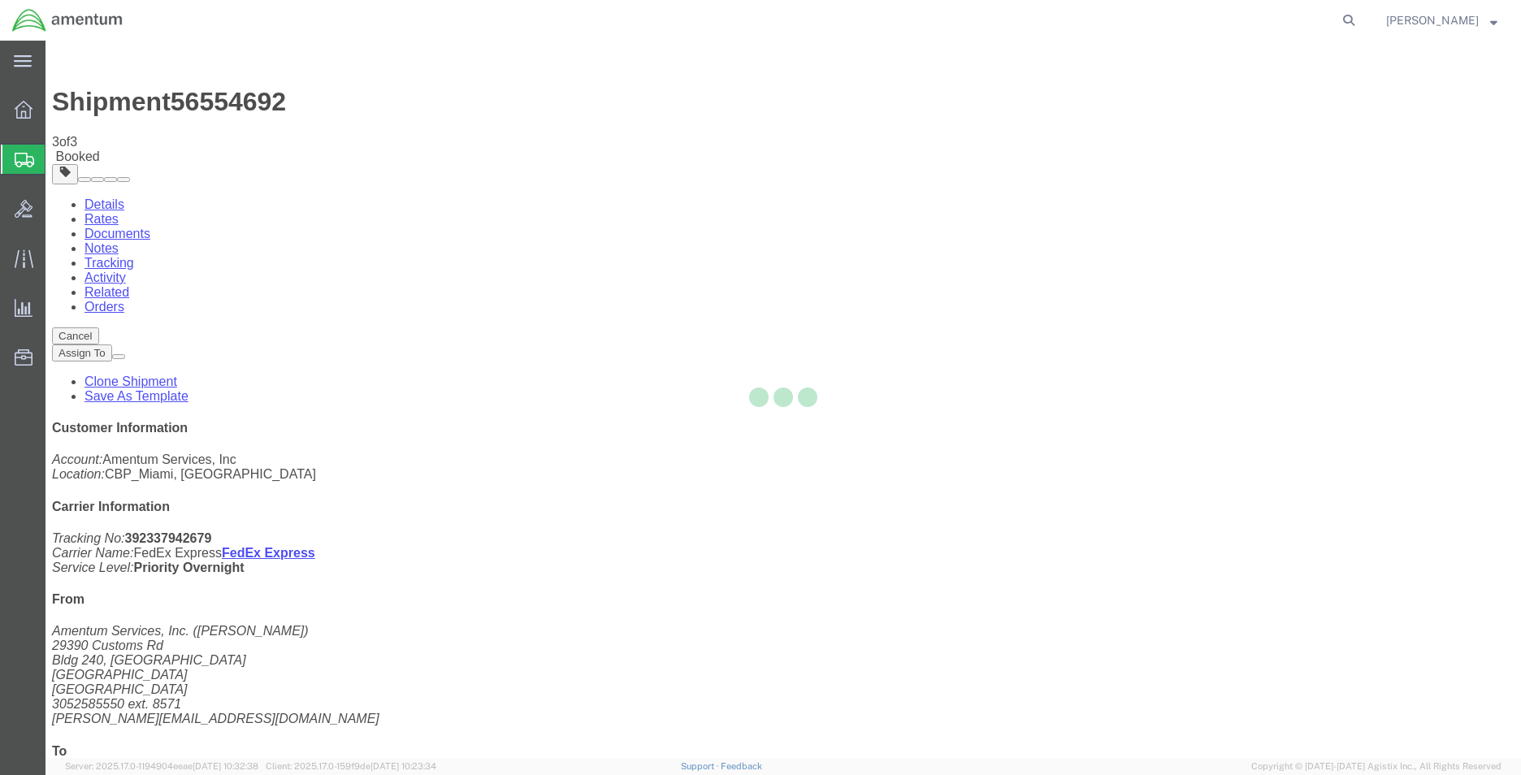
select select "49931"
select select "49921"
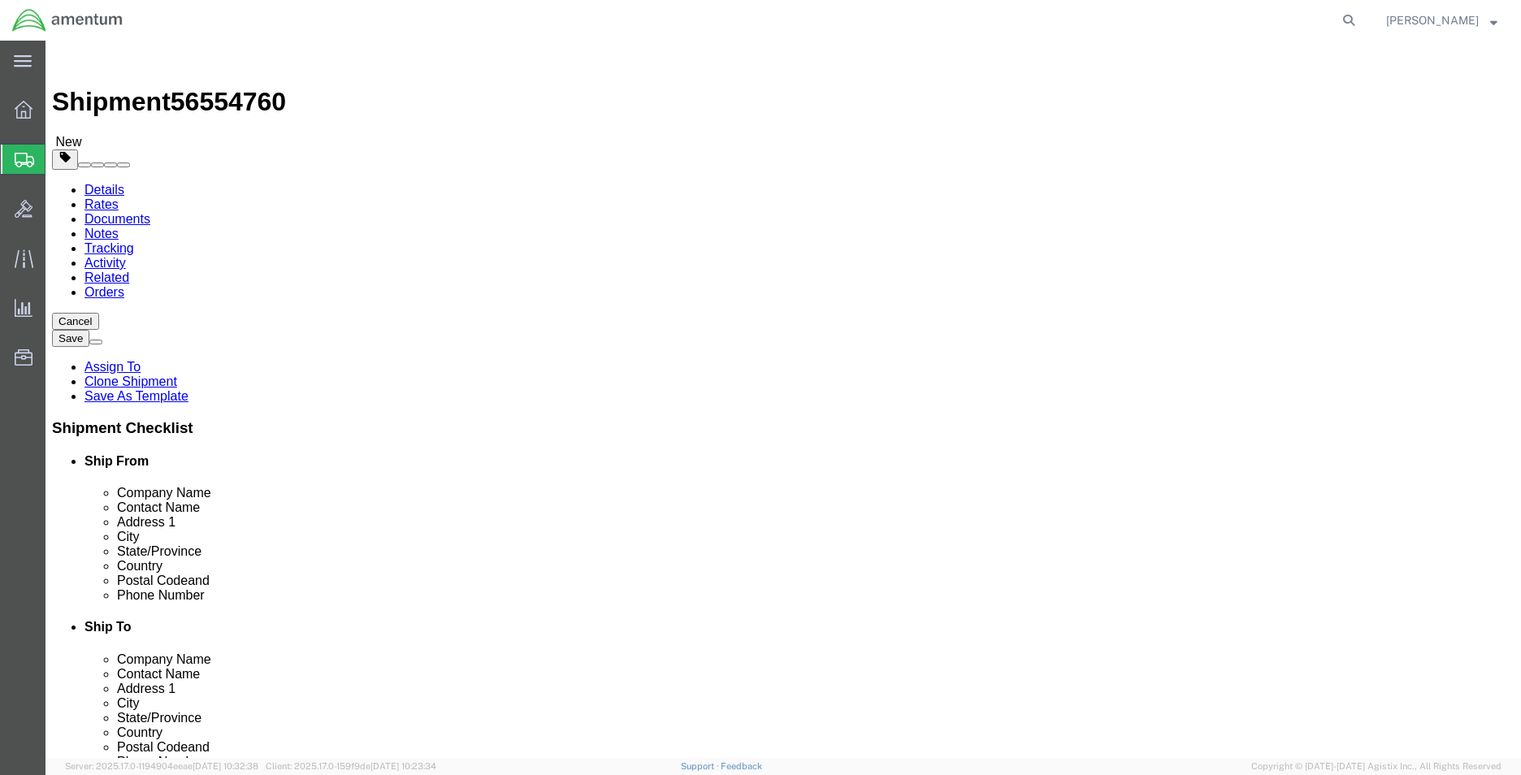
type input "EJA"
select select "49930"
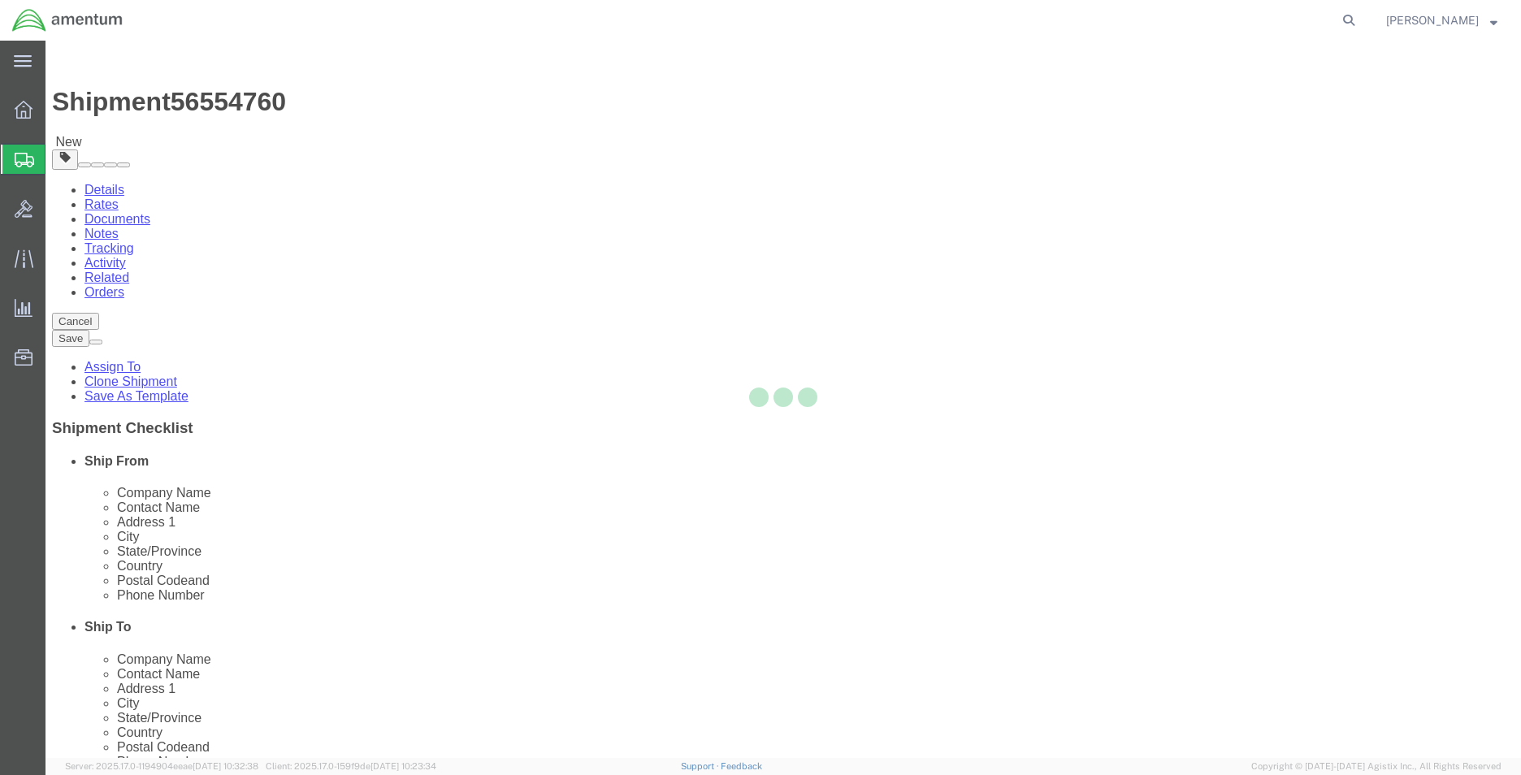
type input "32212"
type input "[PHONE_NUMBER]"
checkbox input "false"
select select "FL"
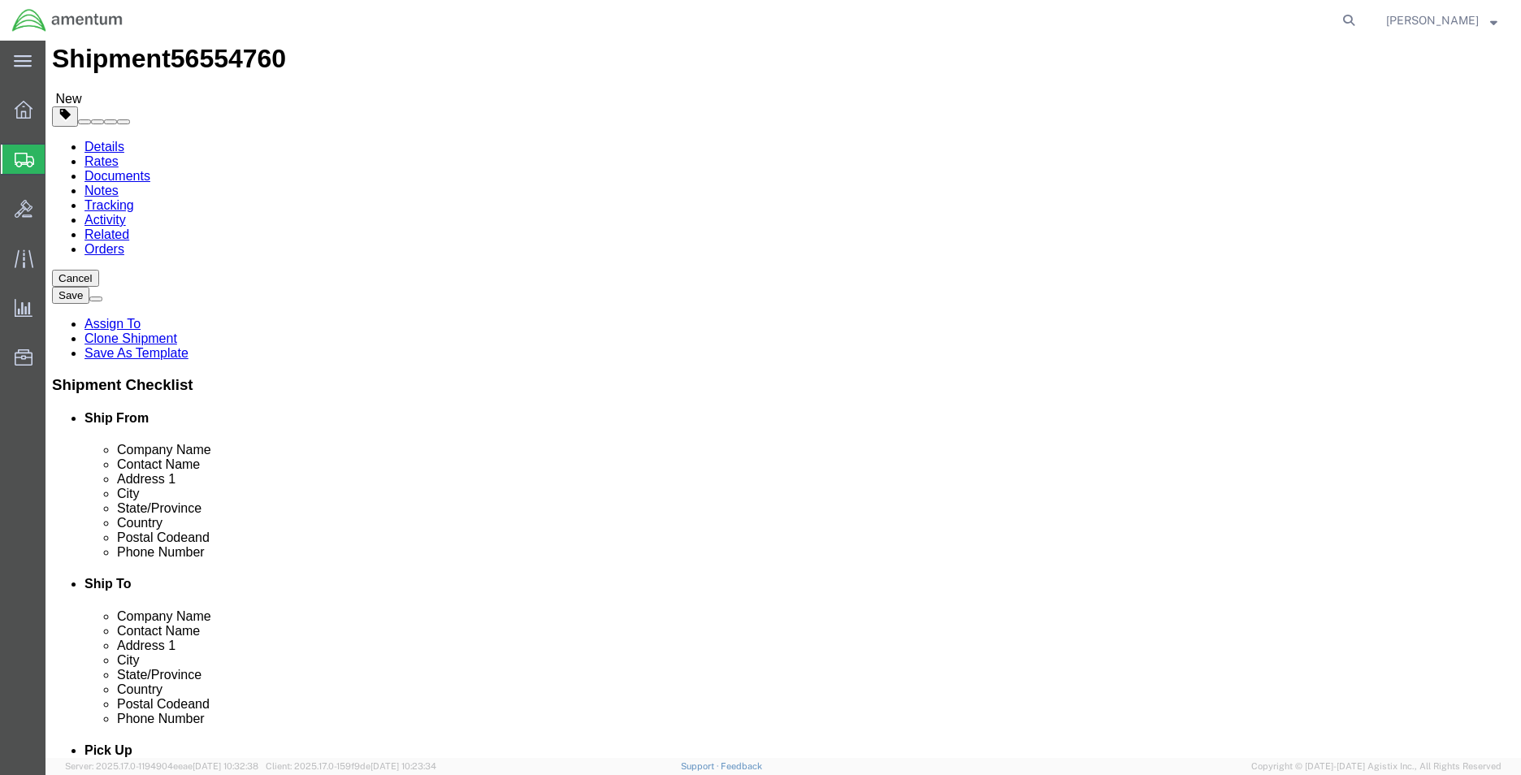
click div "Location [GEOGRAPHIC_DATA], [GEOGRAPHIC_DATA] Select My Profile Location [PHONE…"
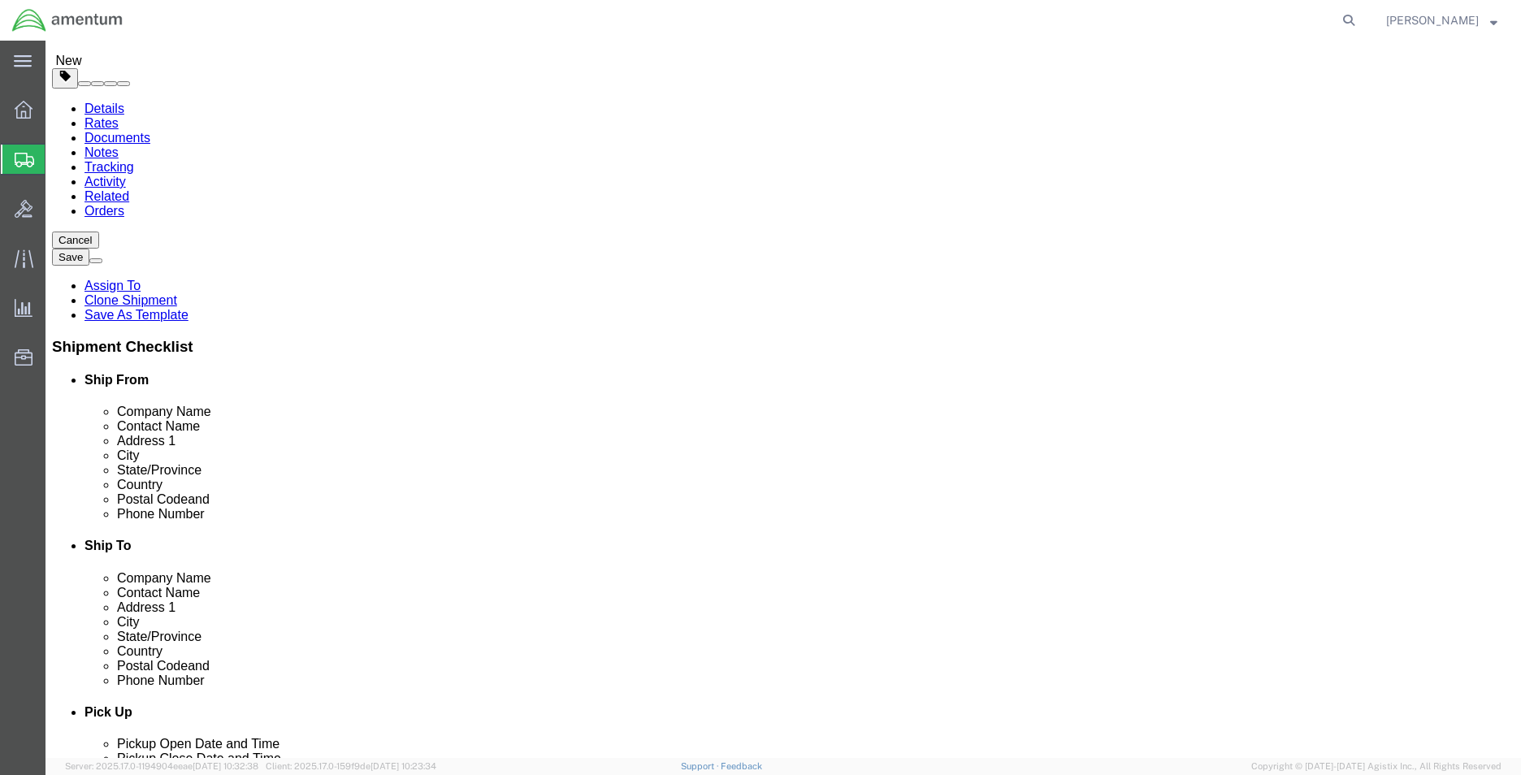
click input "[PERSON_NAME]"
paste input "[DOMAIN_NAME][PERSON_NAME]"
click input "[DOMAIN_NAME][PERSON_NAME]"
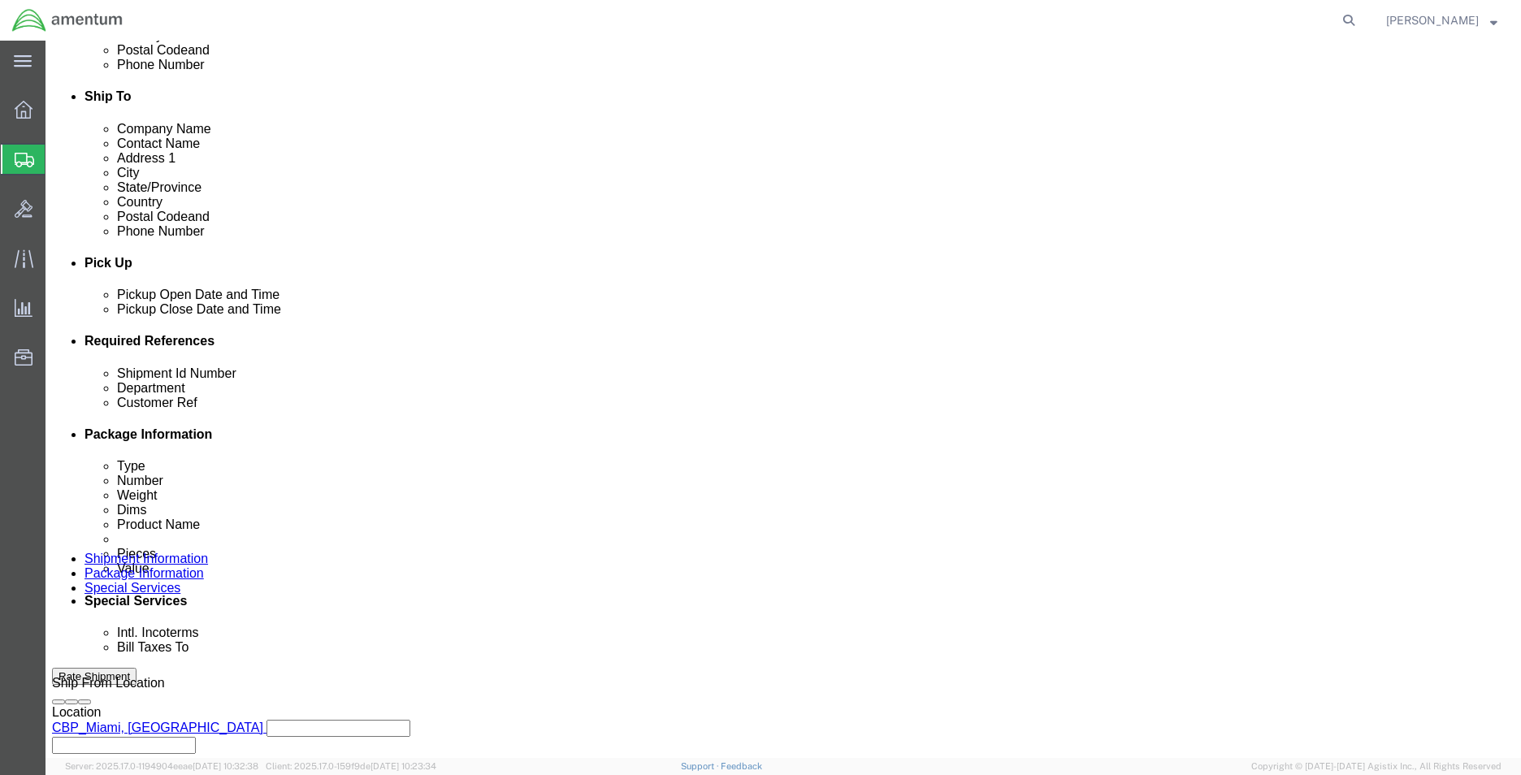
scroll to position [569, 0]
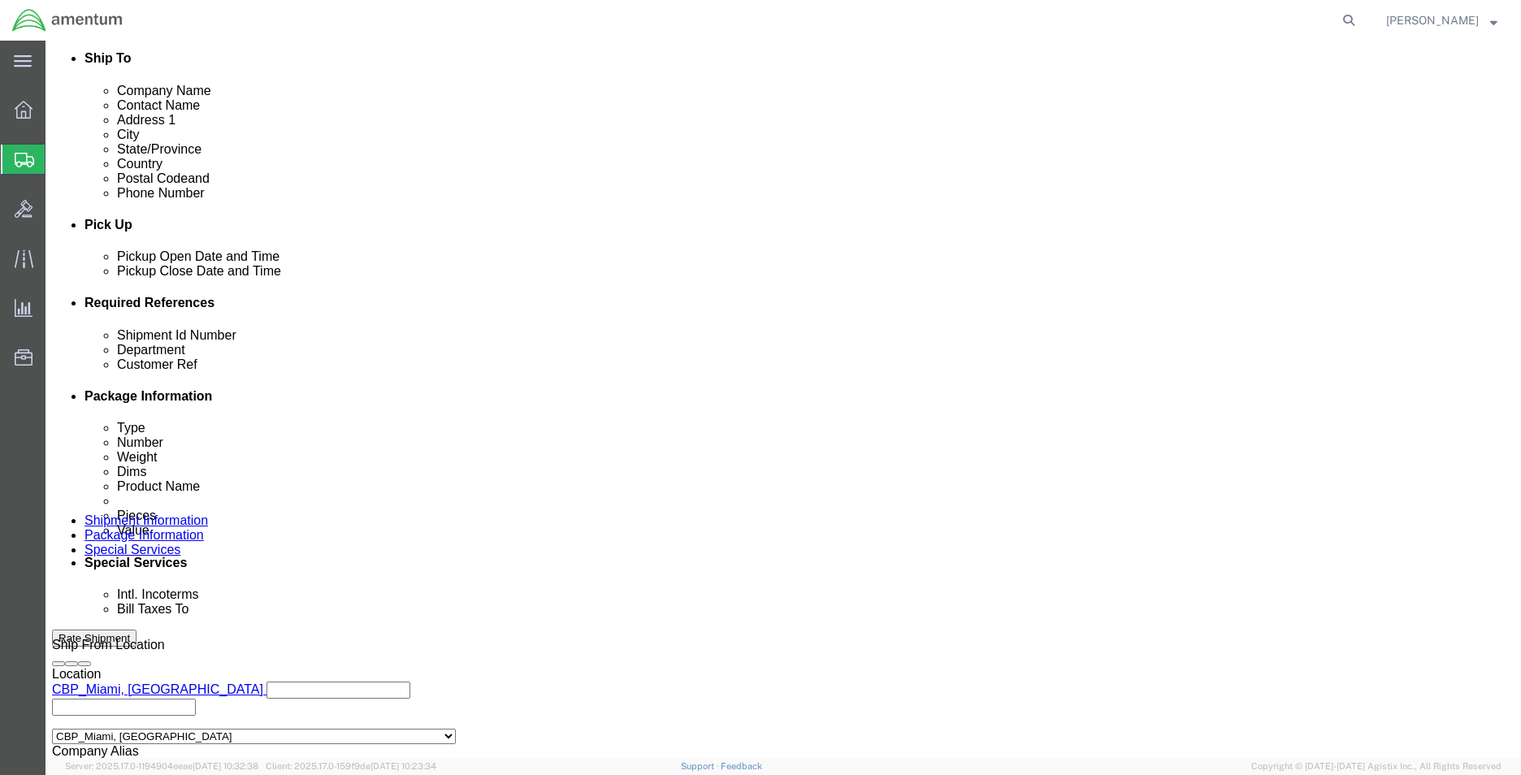
type input "[PERSON_NAME]"
click span "56554760"
copy span "56554760"
click input "56554692"
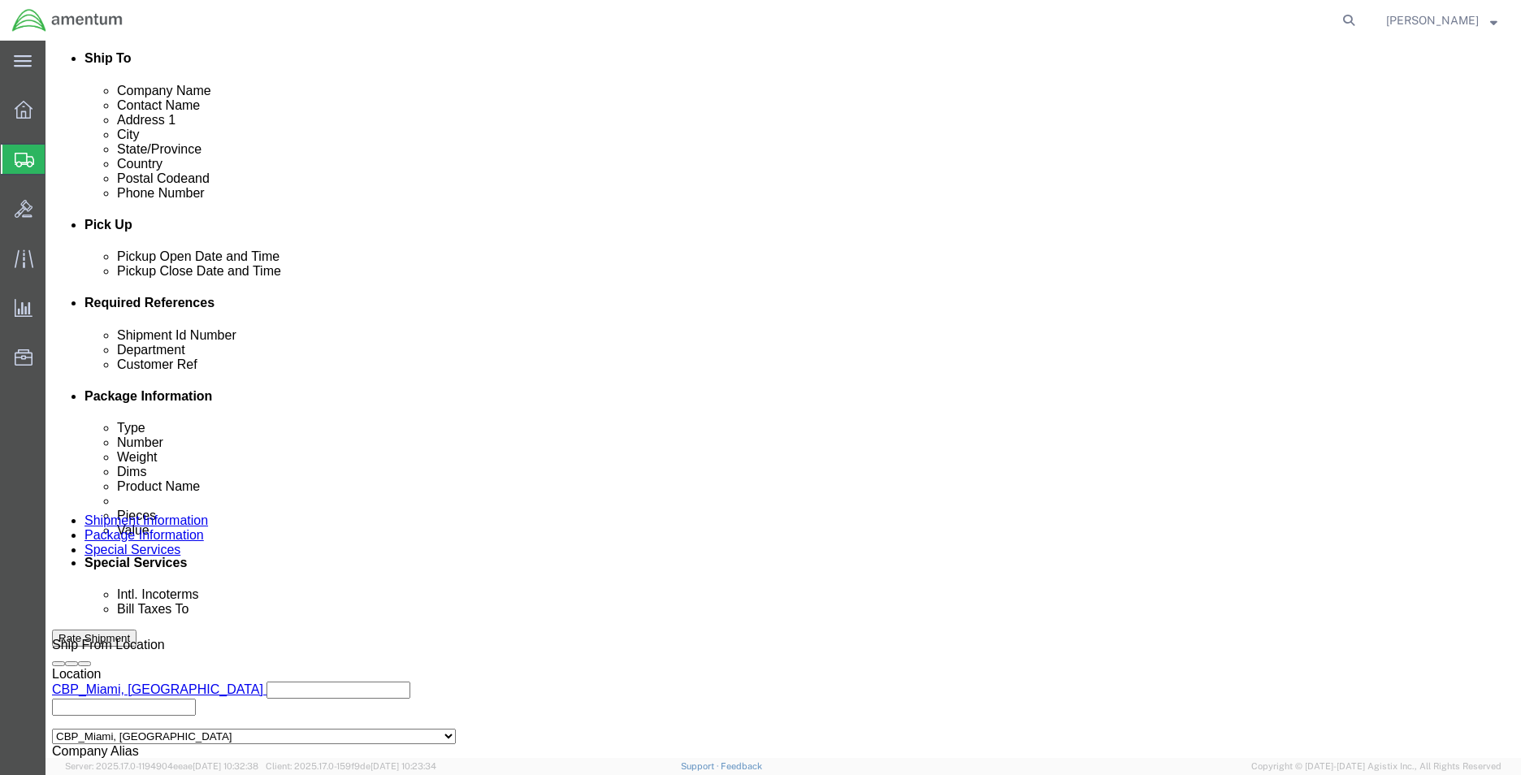
click input "56554692"
paste input "760"
type input "56554760"
click div "Shipment Id Number 56554760 Select Account Type Activity ID Airline Appointment…"
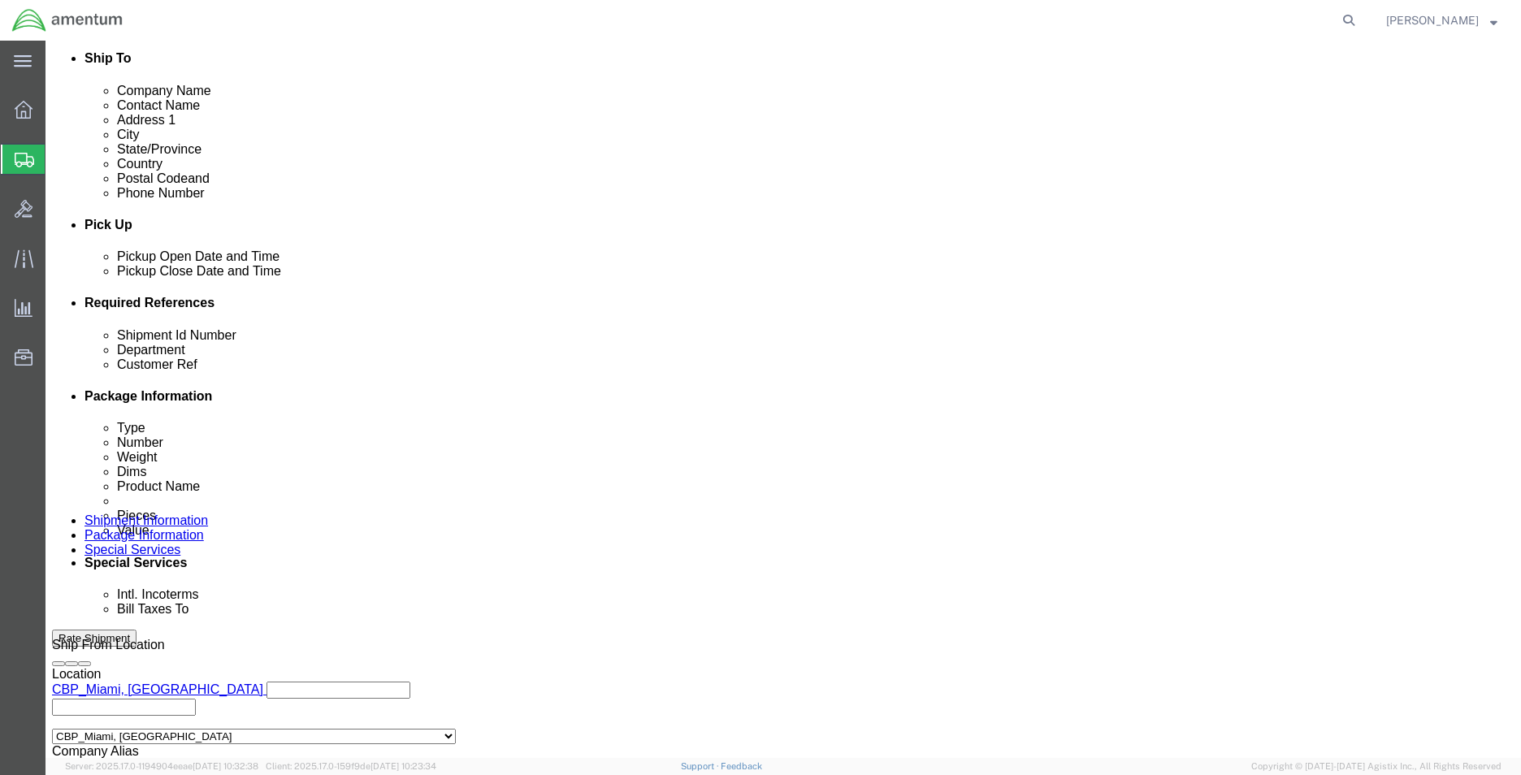
click input "USAGE#325862"
drag, startPoint x: 336, startPoint y: 457, endPoint x: 256, endPoint y: 457, distance: 79.6
click input "USAGE#325862"
paste input "779"
type input "USAGE#325779"
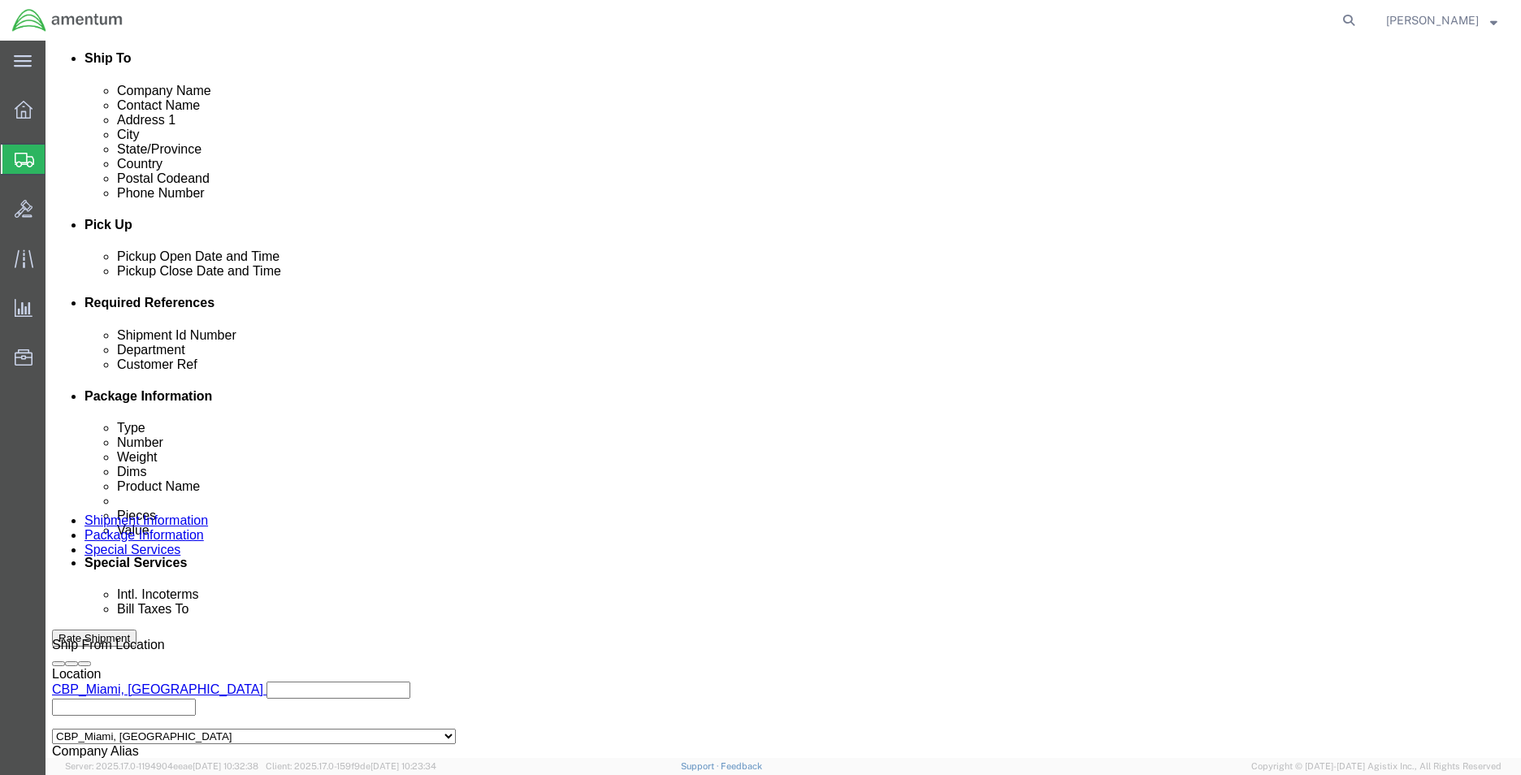
click div "Customer Ref USAGE#325779"
click link "Package Information"
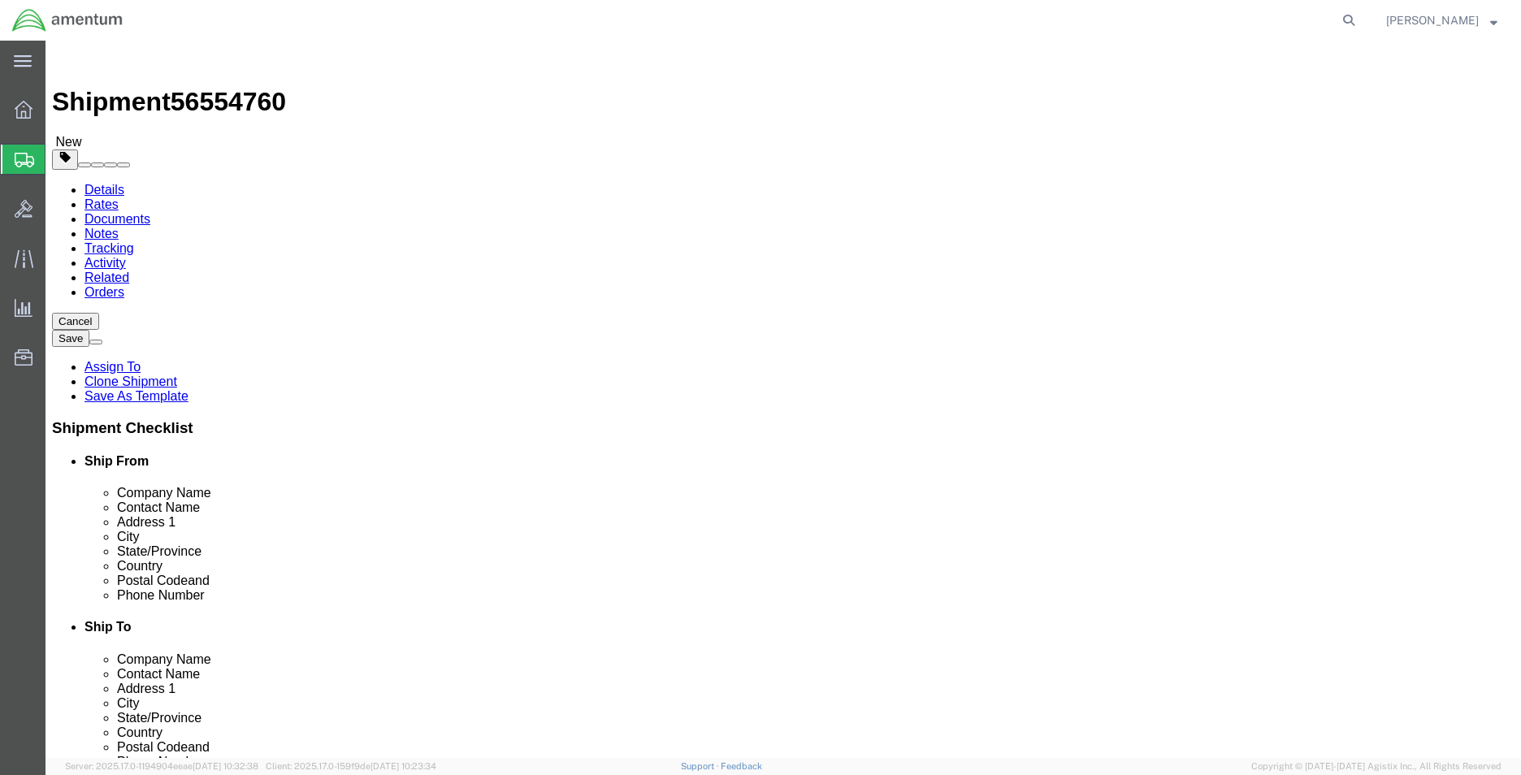
click select "Select Bale(s) Basket(s) Bolt(s) Bottle(s) Buckets Bulk Bundle(s) Can(s) Cardbo…"
select select "ENV"
click select "Select Bale(s) Basket(s) Bolt(s) Bottle(s) Buckets Bulk Bundle(s) Can(s) Cardbo…"
type input "9.50"
type input "12.50"
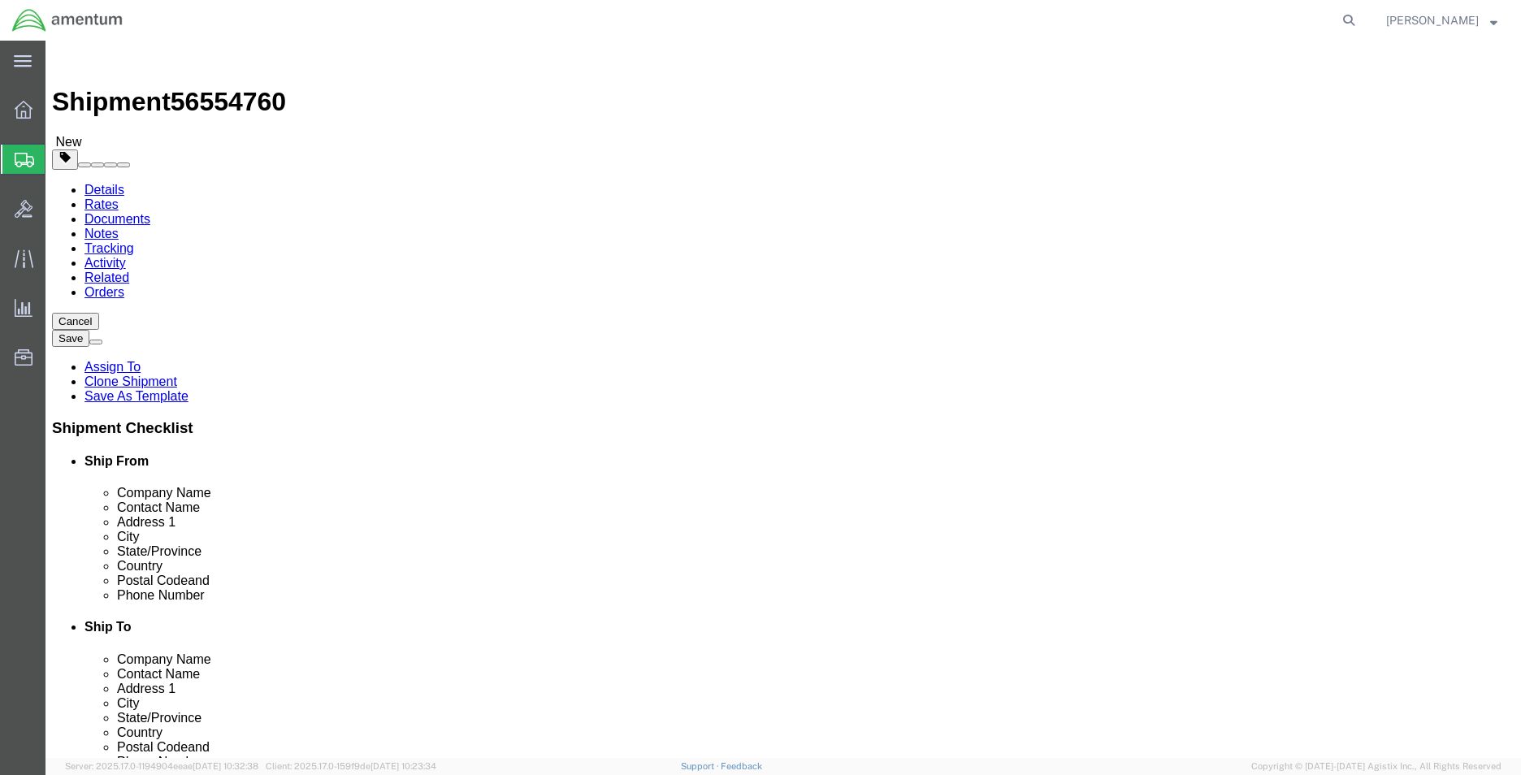
type input "0.25"
type input "1"
click dd "2.00 Each"
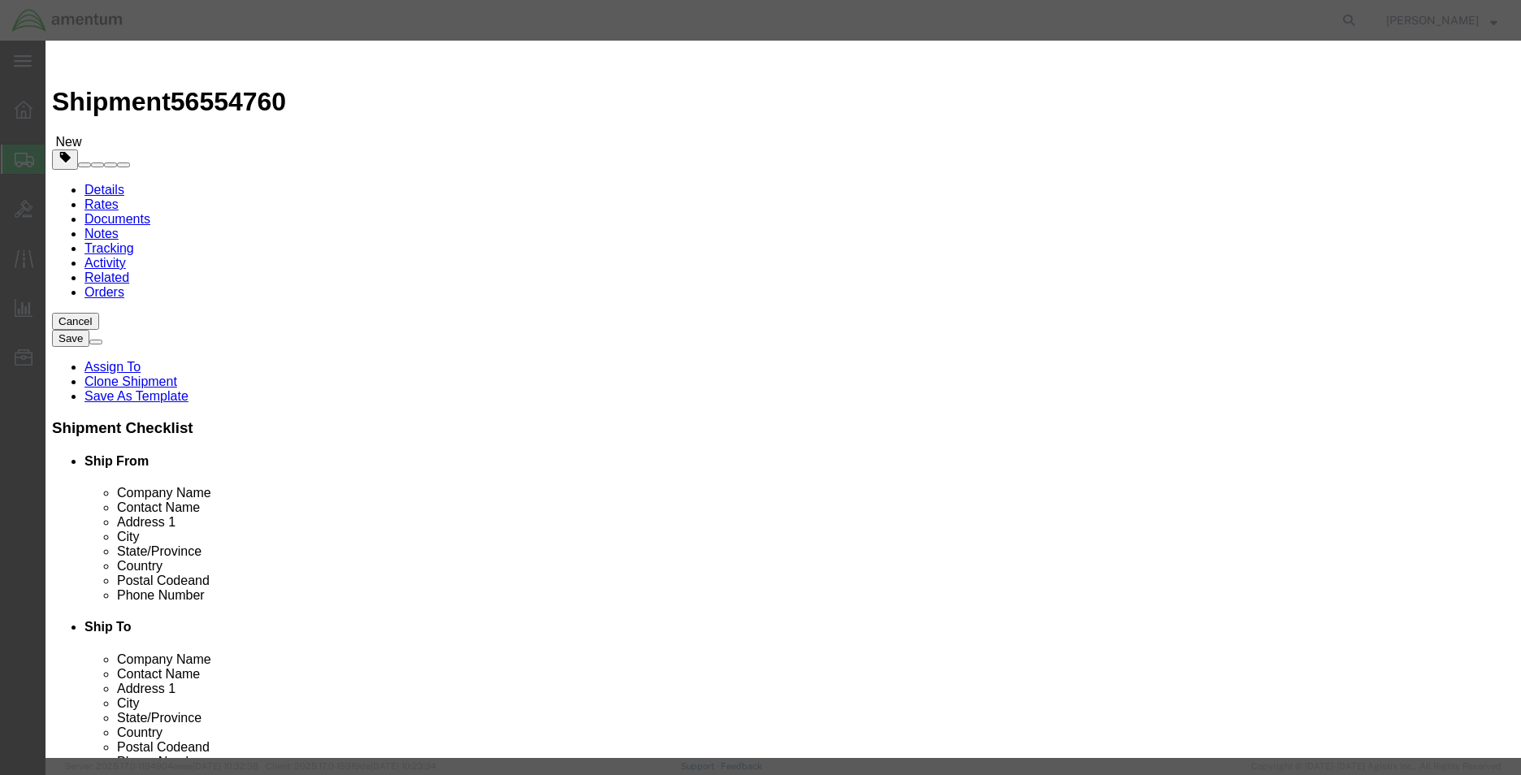
click input "NUT"
type input "ORING"
type input "8.00"
type input "48"
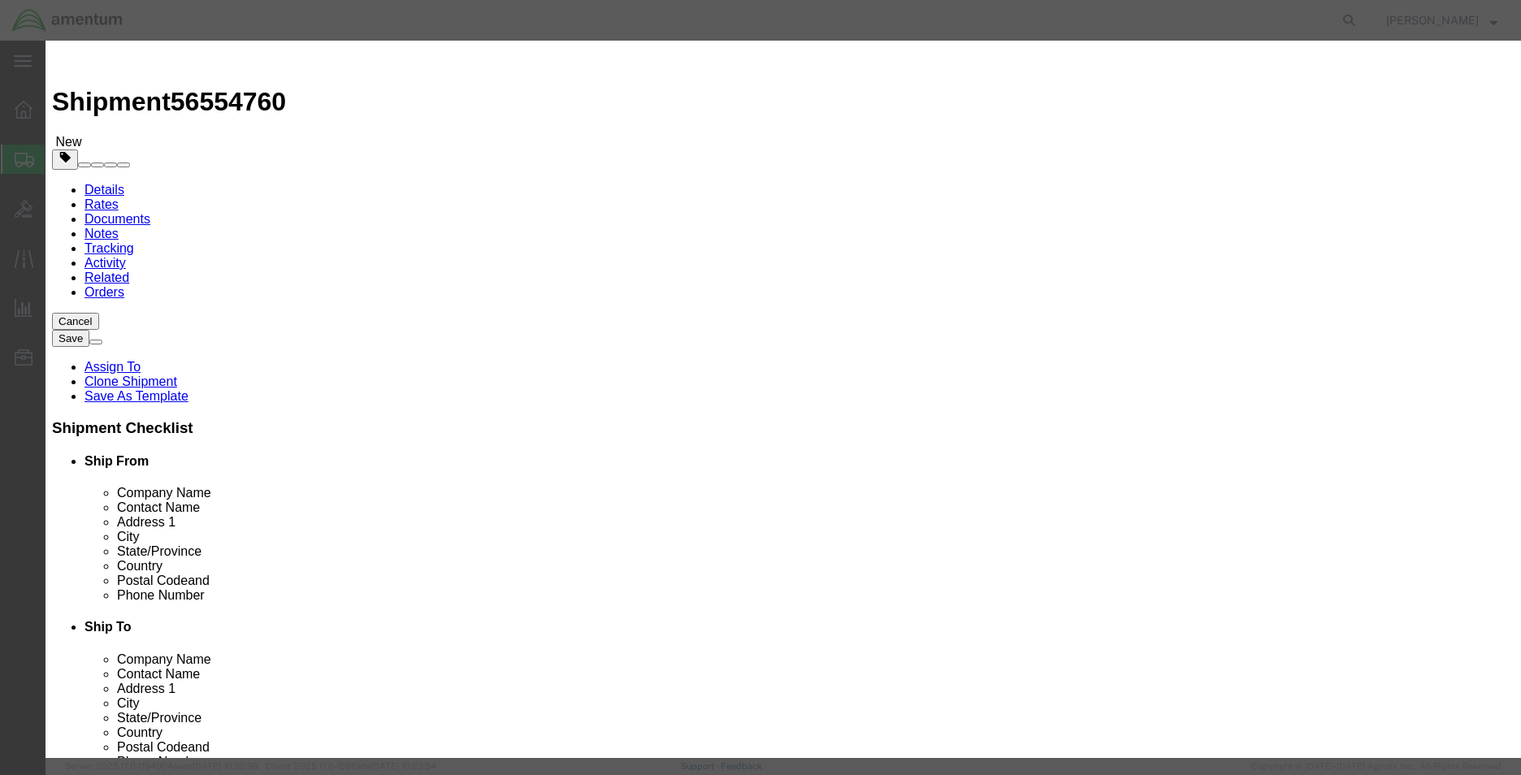
click input "48"
type input "16"
click div "GL Reference Select Account Type Activity ID Airline Appointment Number ASN Bat…"
click button "Save & Close"
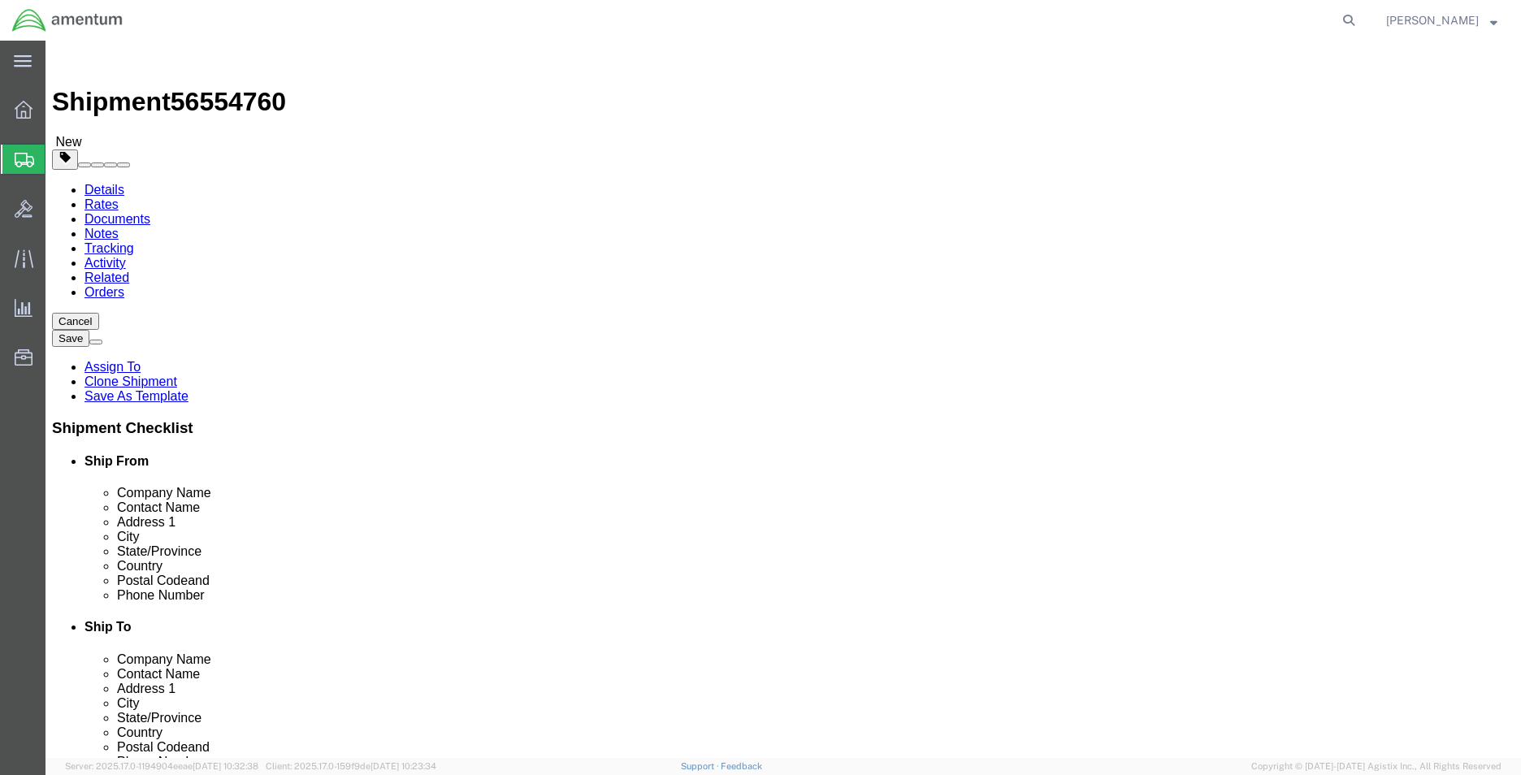
click link "Shipment Information"
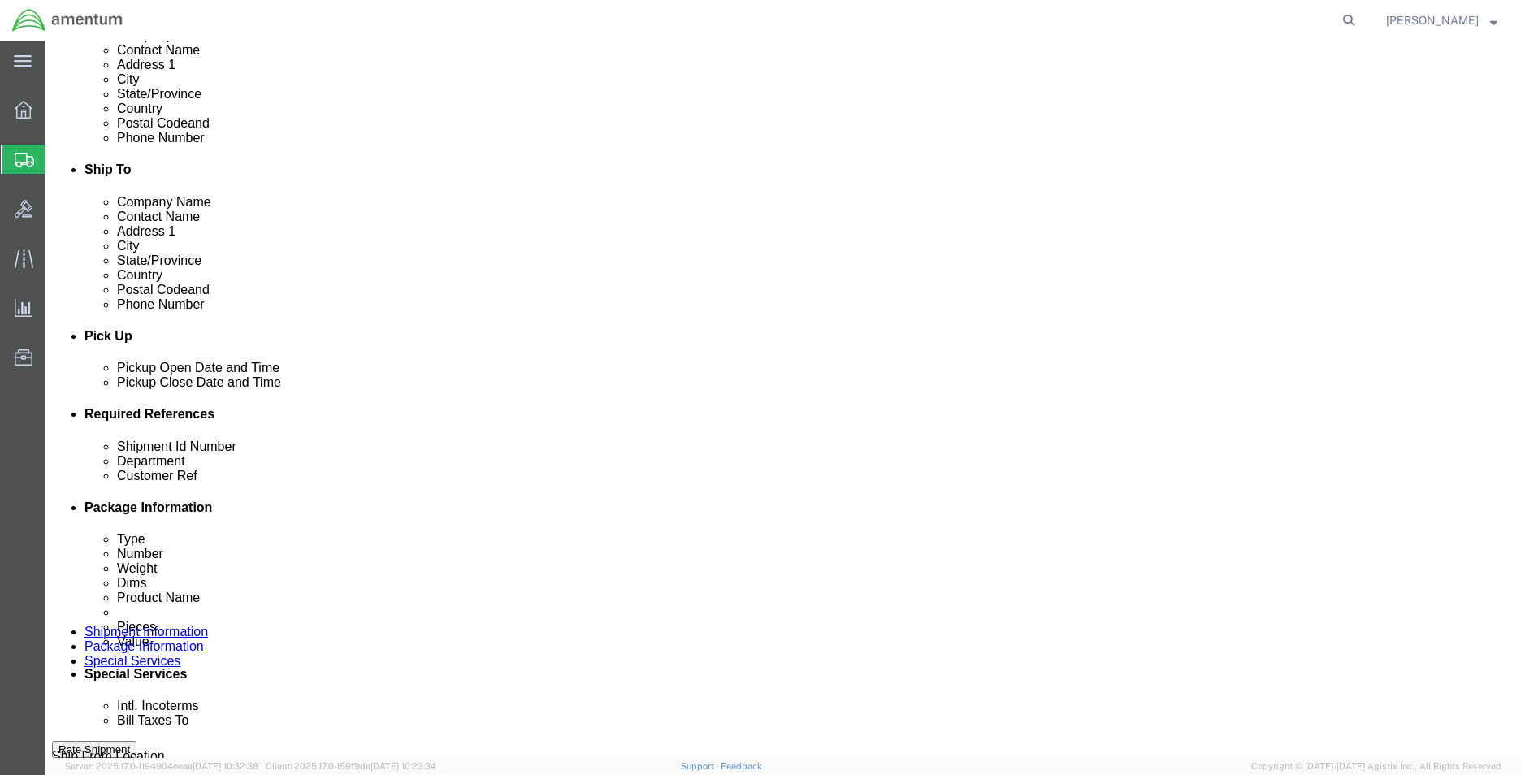
scroll to position [487, 0]
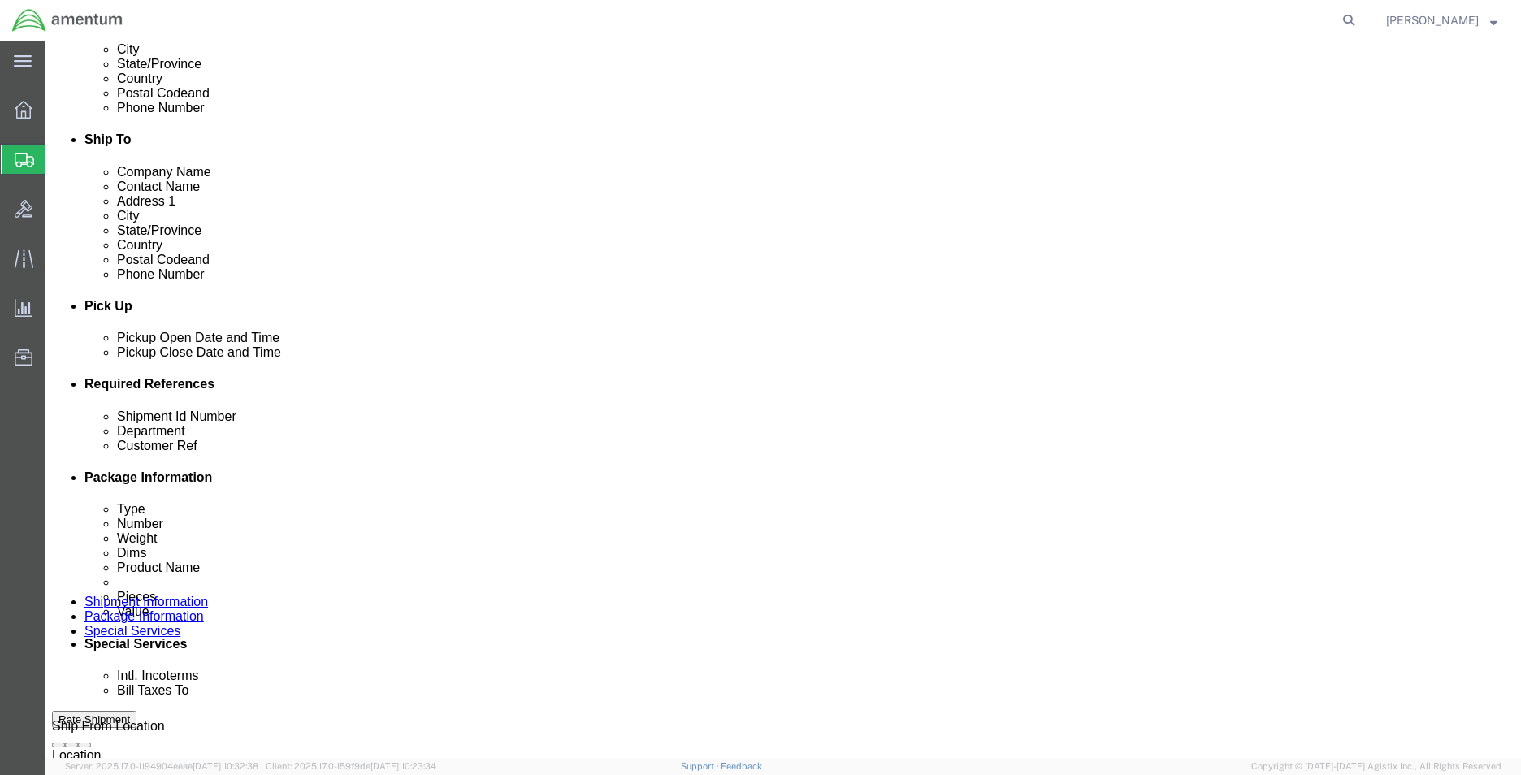
click div "Rate Shipment"
click button "Rate Shipment"
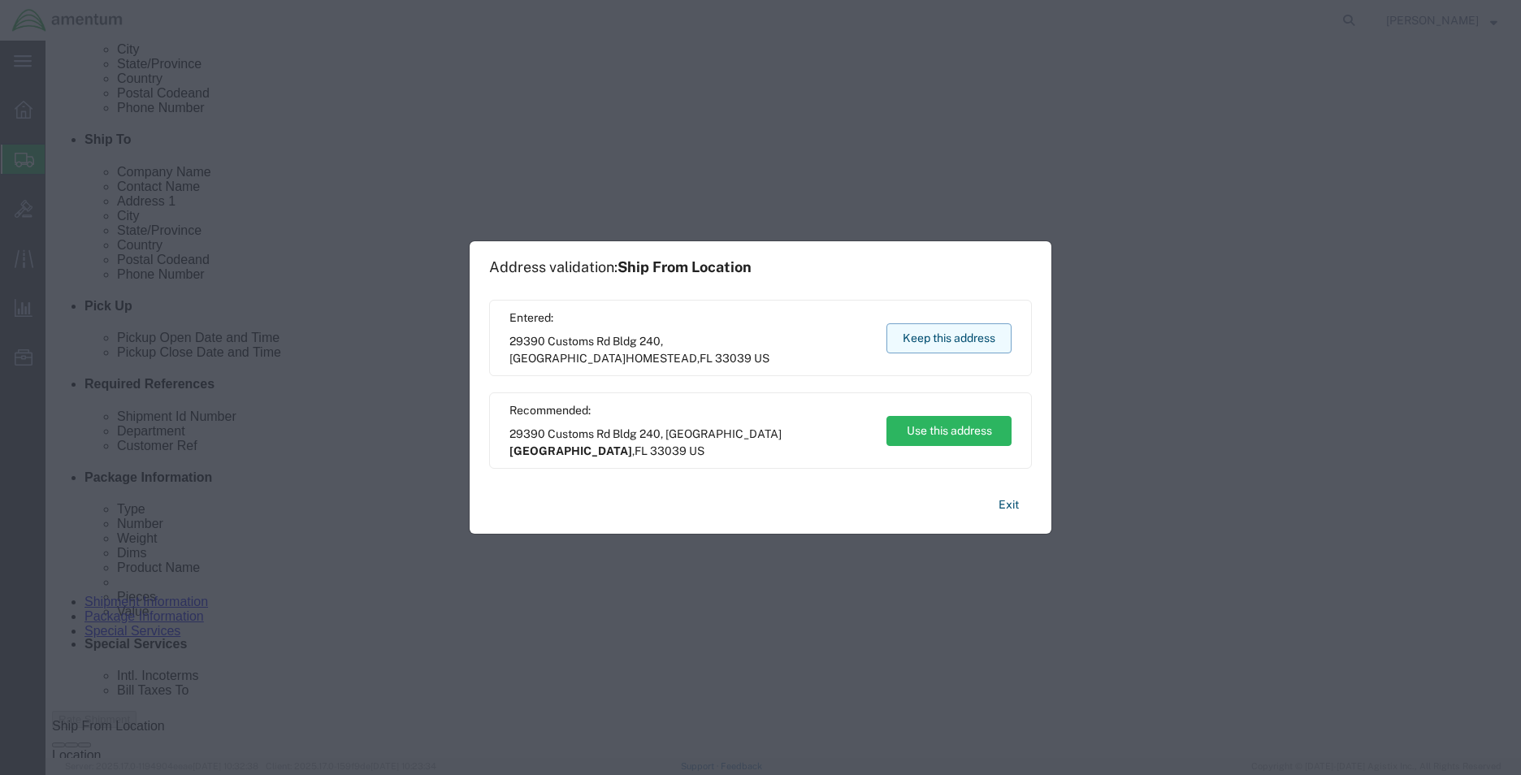
click at [977, 343] on button "Keep this address" at bounding box center [948, 338] width 125 height 30
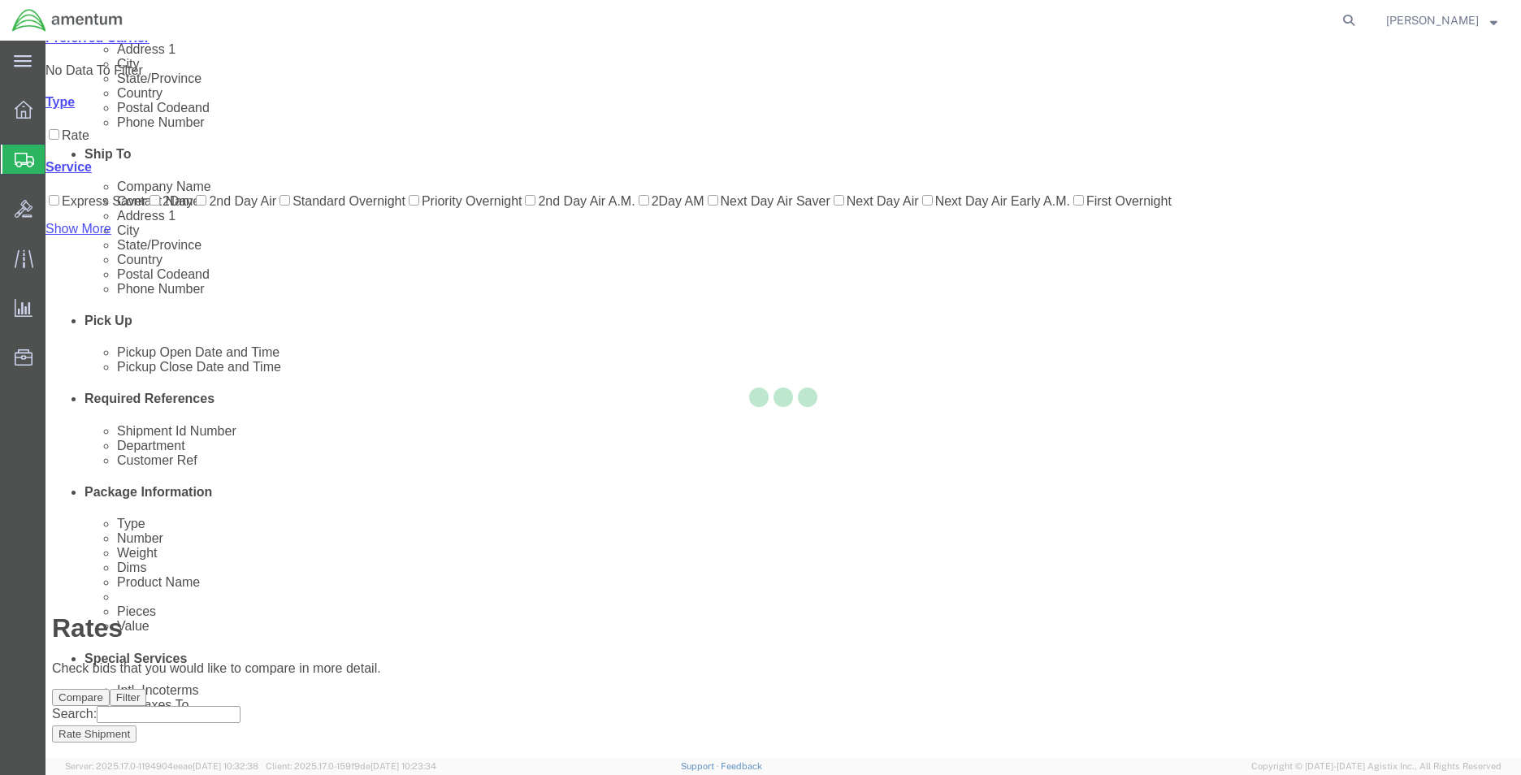
scroll to position [0, 0]
